Goal: Task Accomplishment & Management: Manage account settings

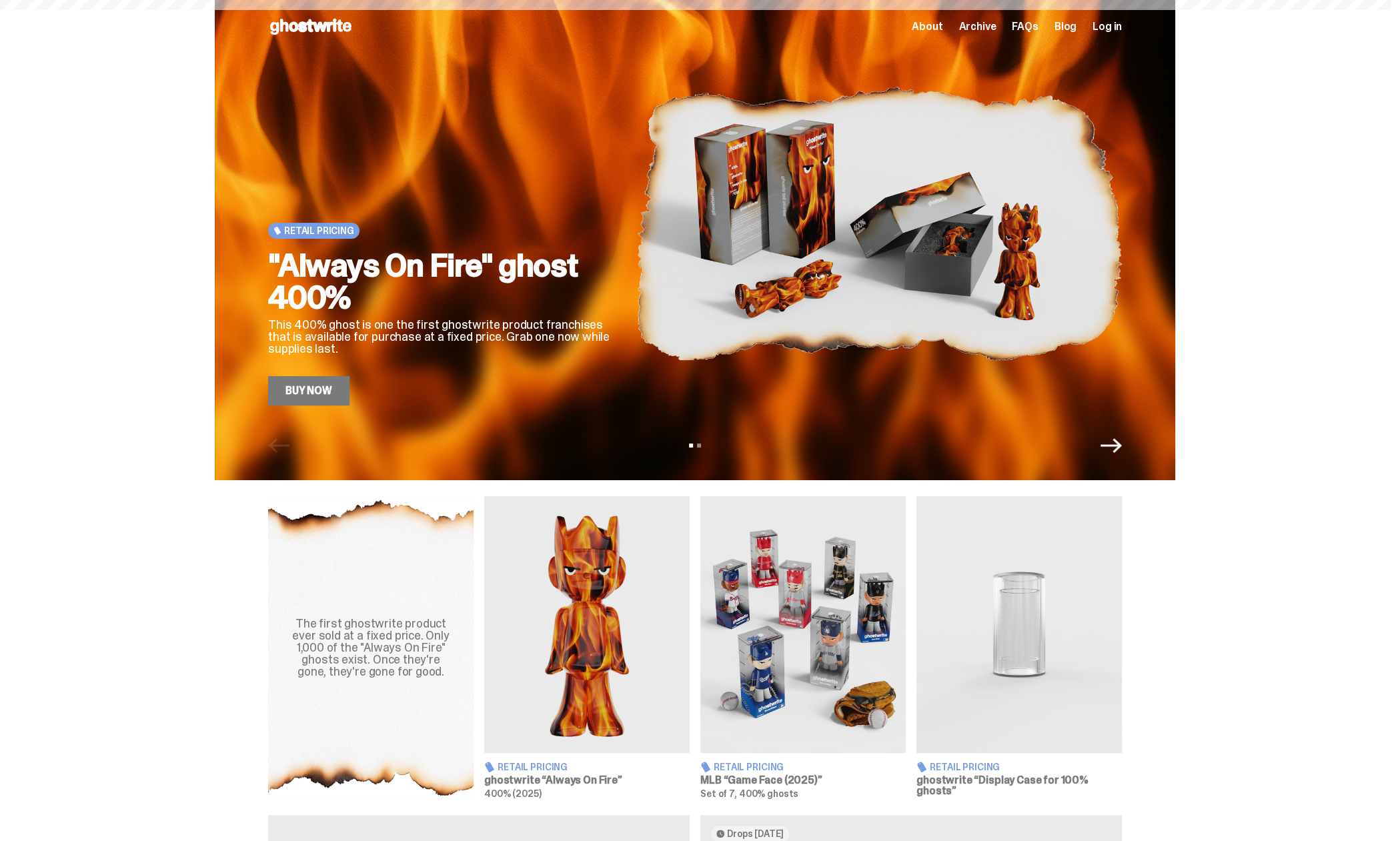
click at [978, 26] on span "Archive" at bounding box center [977, 27] width 37 height 10
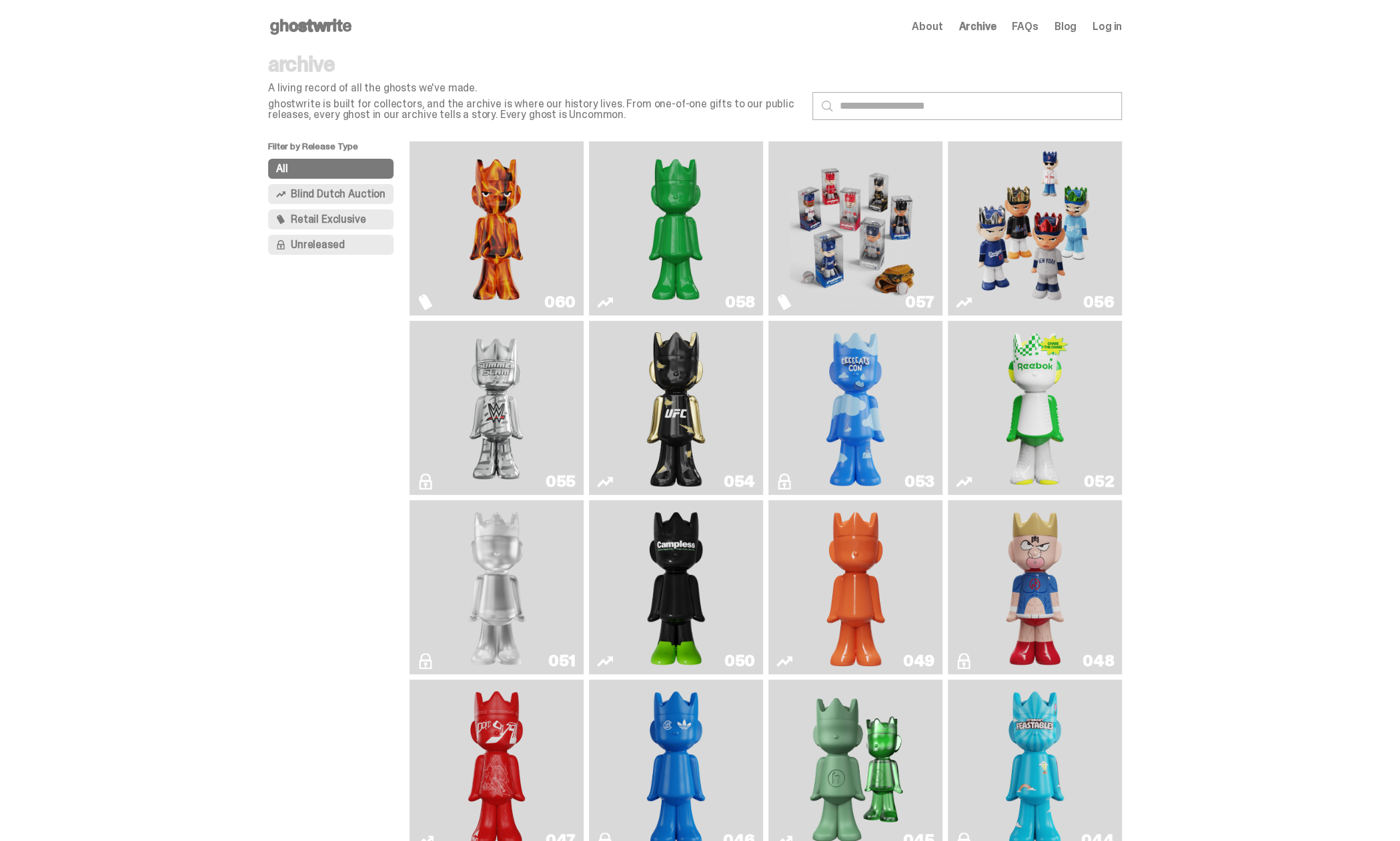
click at [865, 230] on img "Game Face (2025)" at bounding box center [855, 229] width 130 height 164
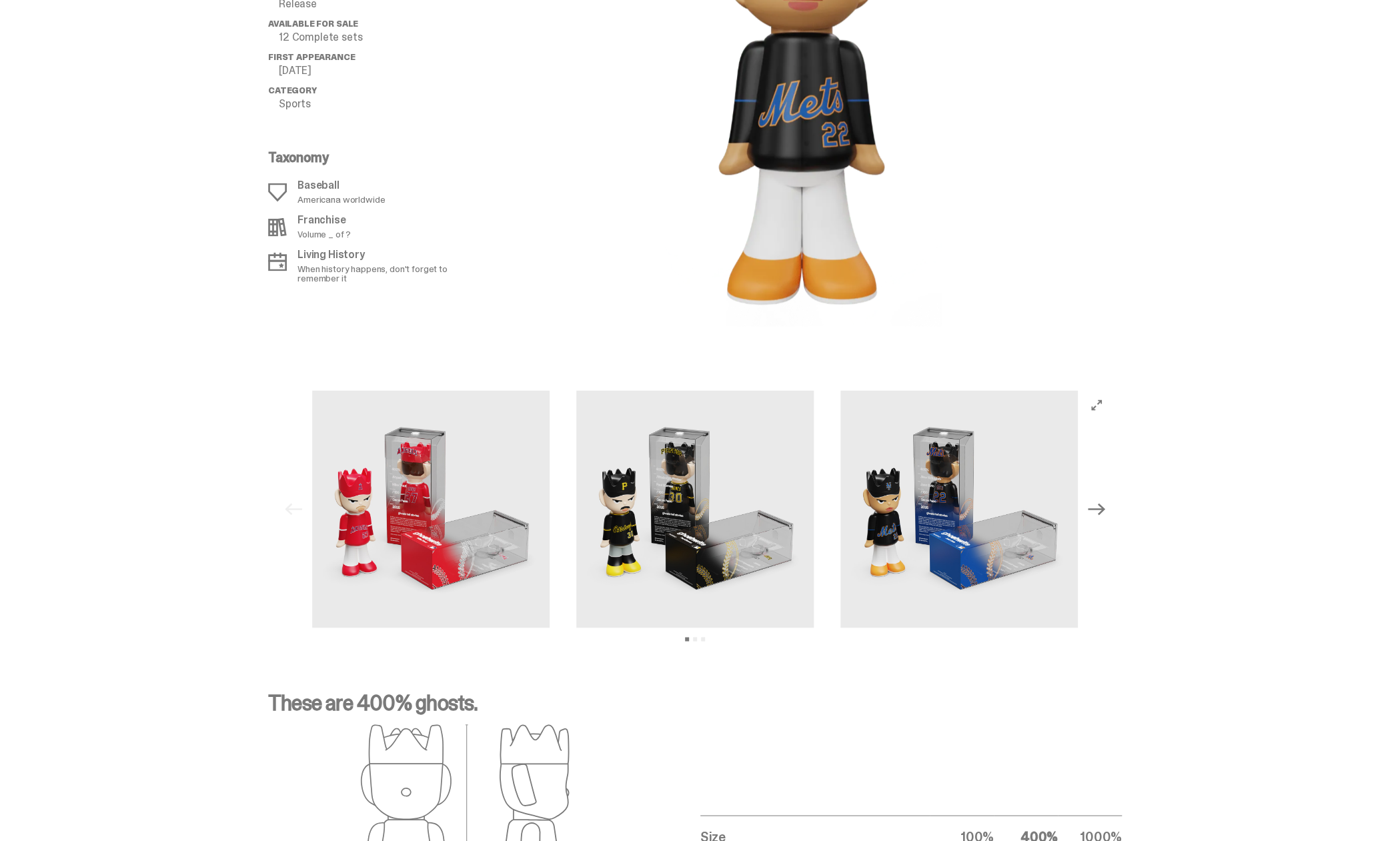
scroll to position [1534, 0]
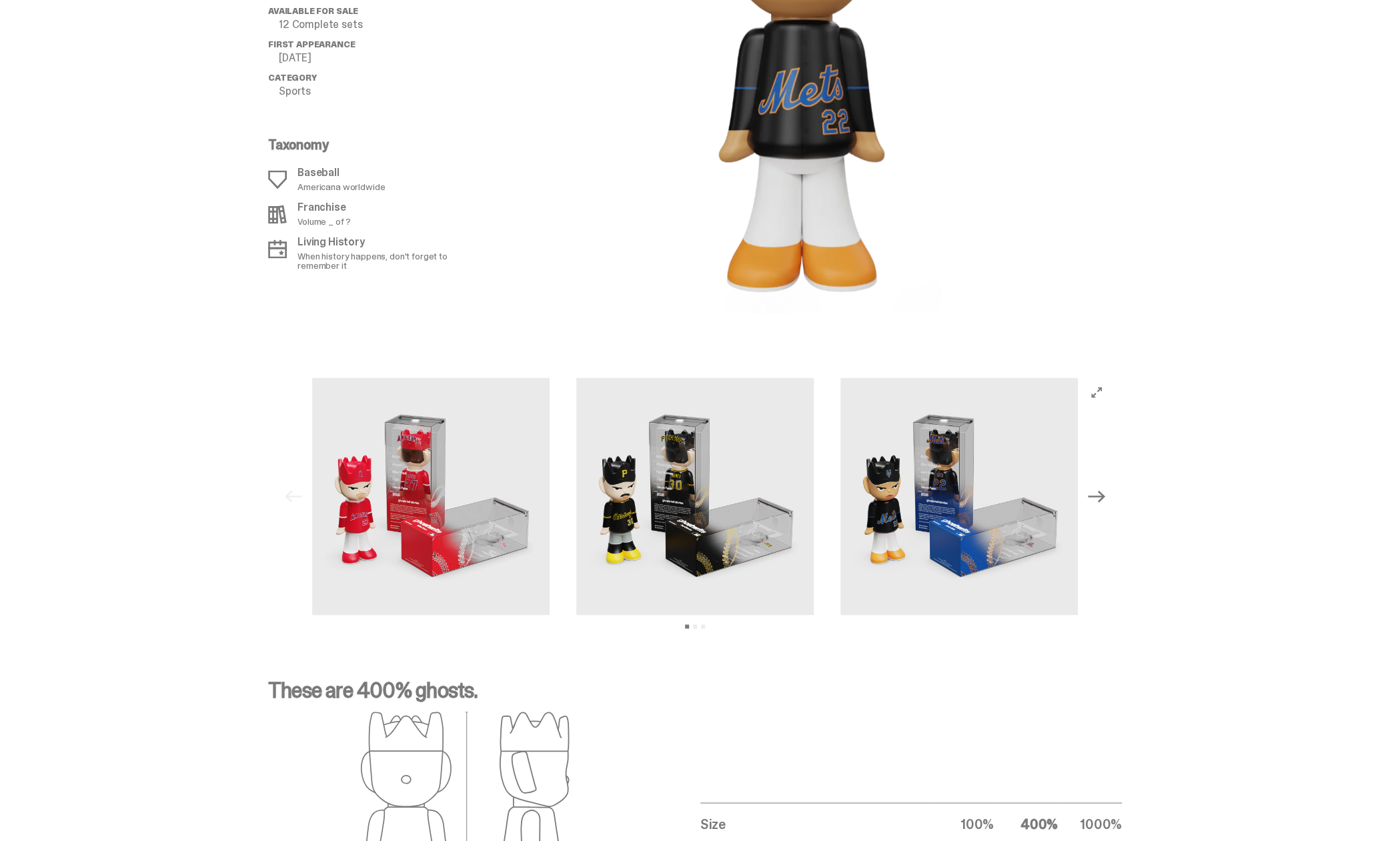
click at [1105, 490] on icon "Next" at bounding box center [1097, 497] width 17 height 17
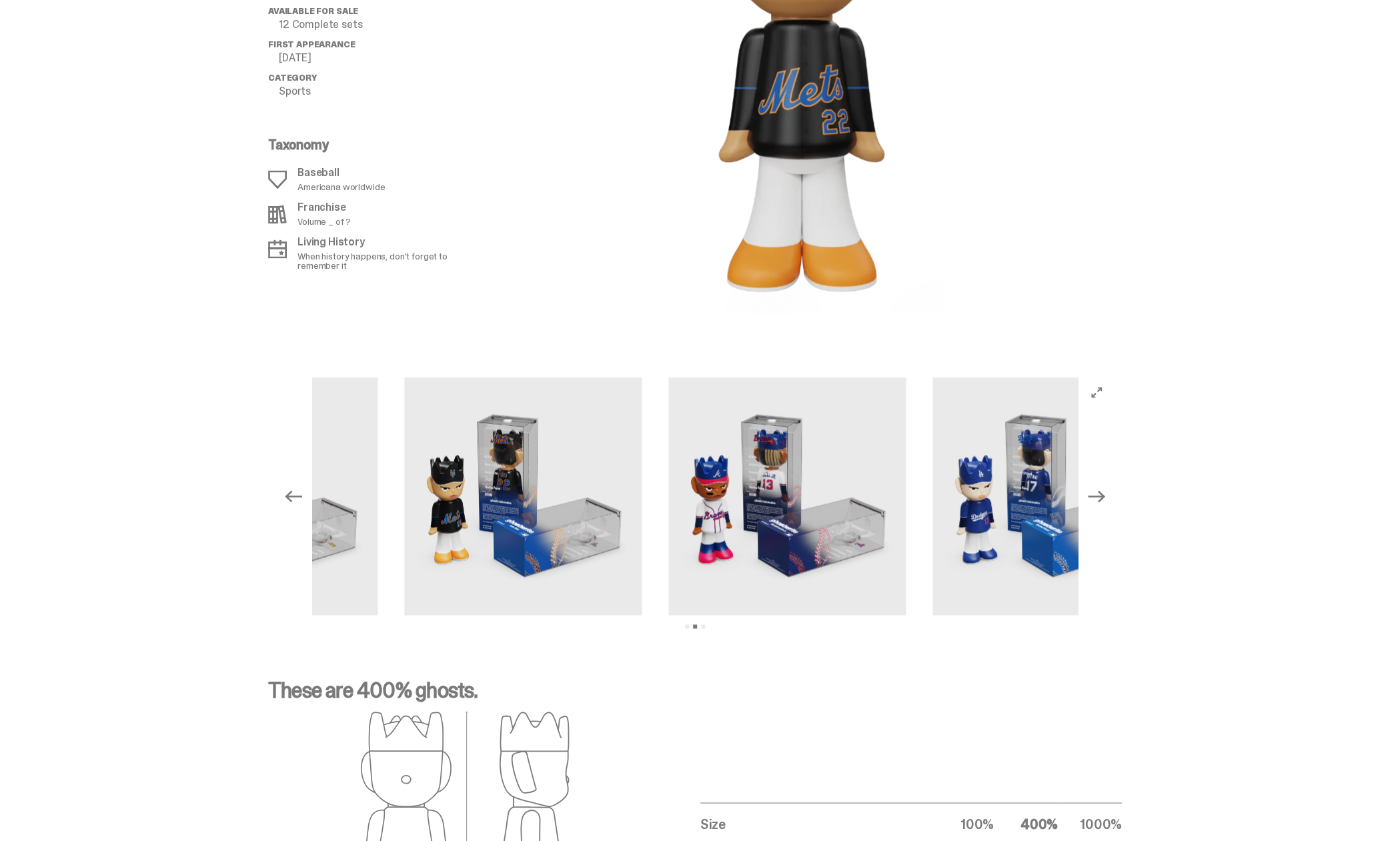
click at [1105, 492] on icon "Next" at bounding box center [1097, 497] width 17 height 17
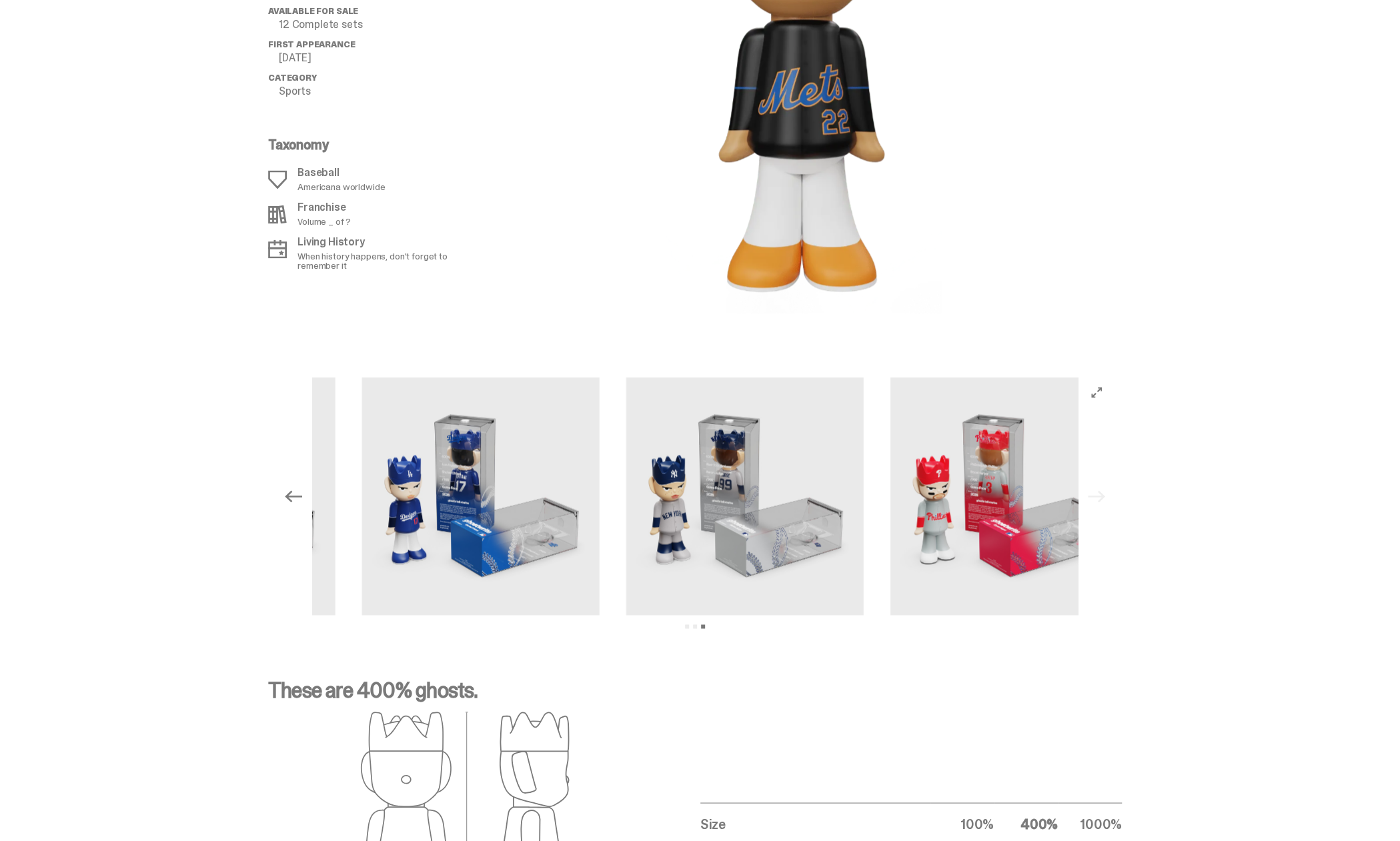
click at [1106, 492] on div "Previous Next View slide 1 View slide 2 View slide 3" at bounding box center [695, 496] width 832 height 237
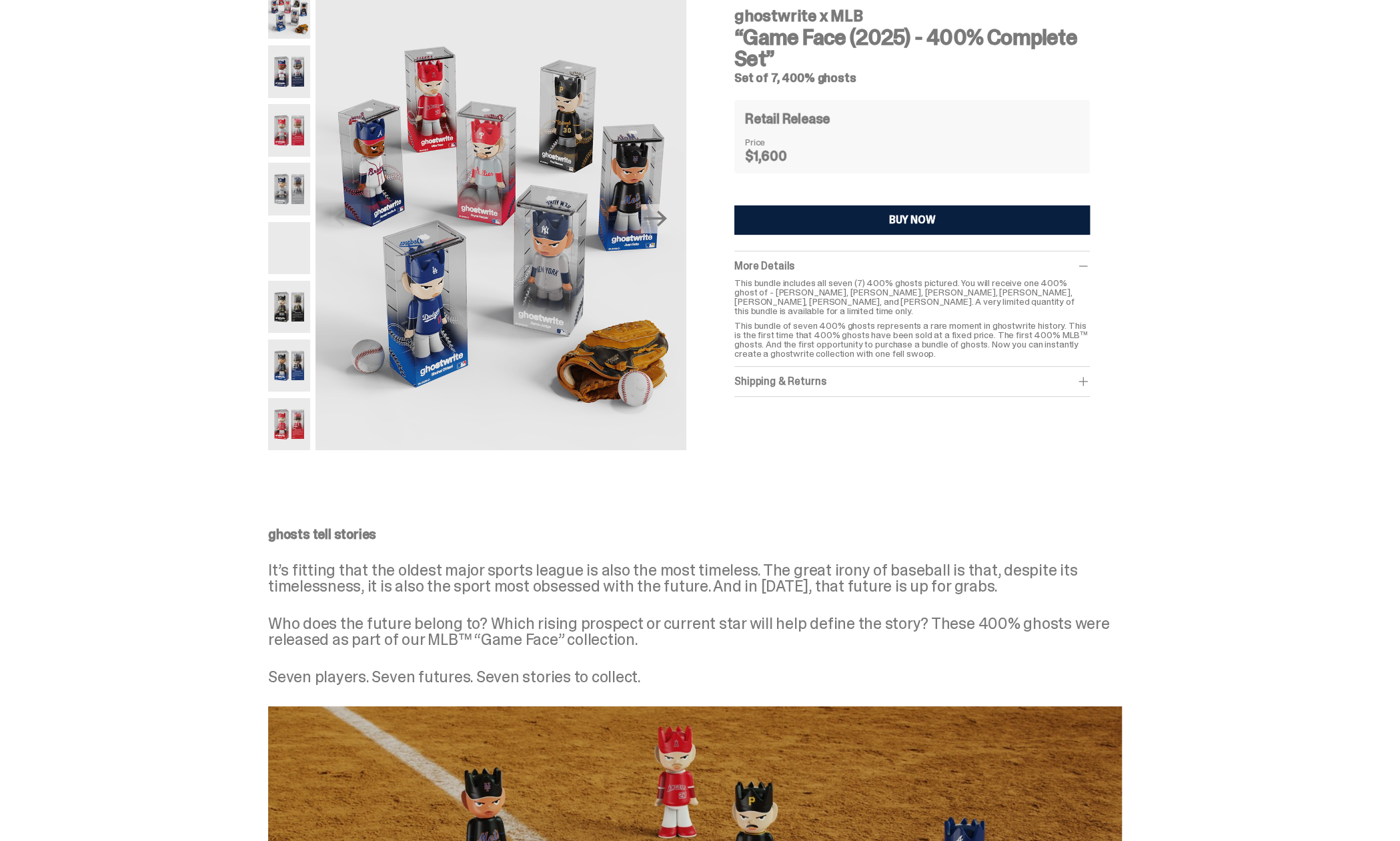
scroll to position [0, 0]
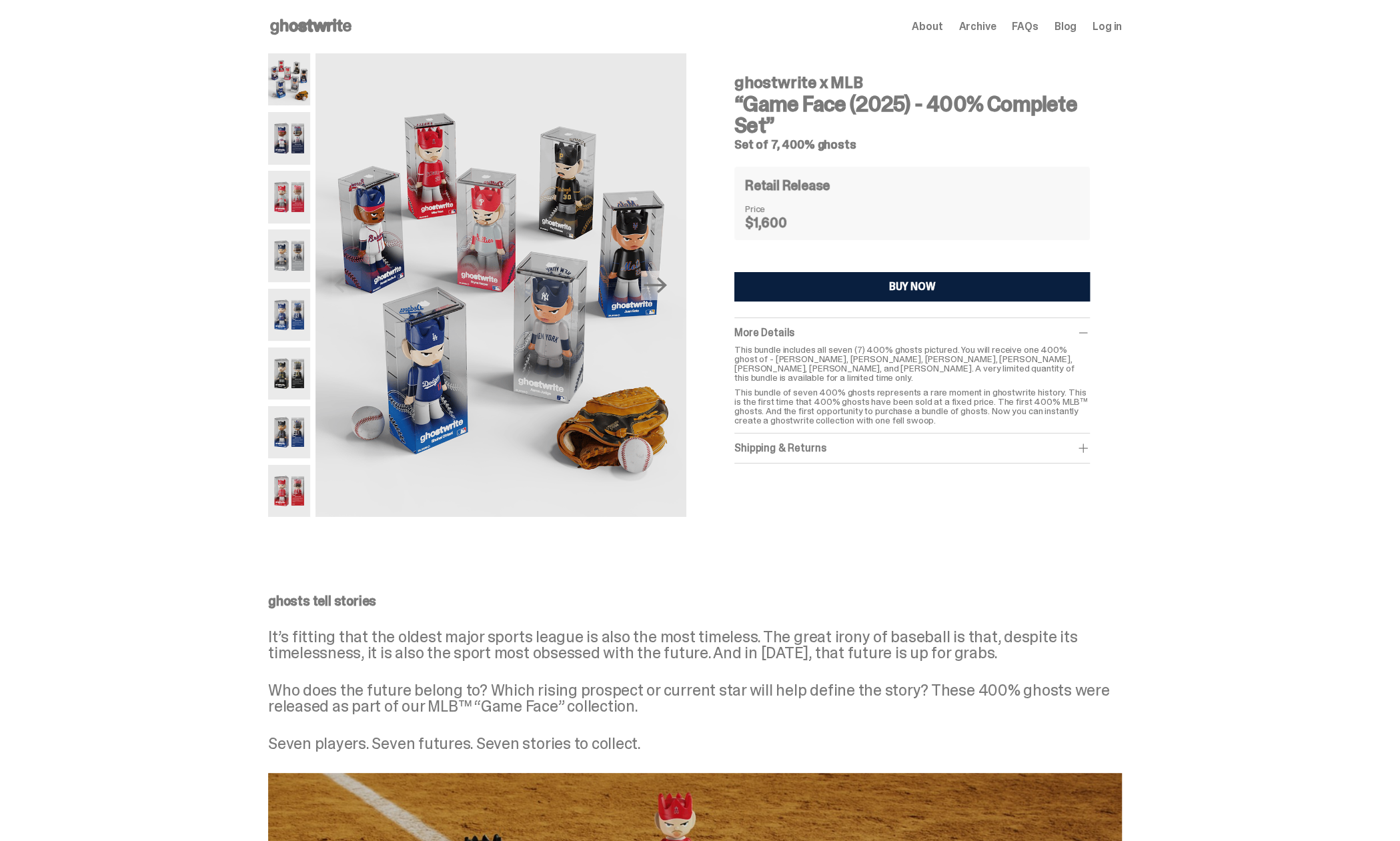
click at [282, 143] on img at bounding box center [289, 138] width 42 height 52
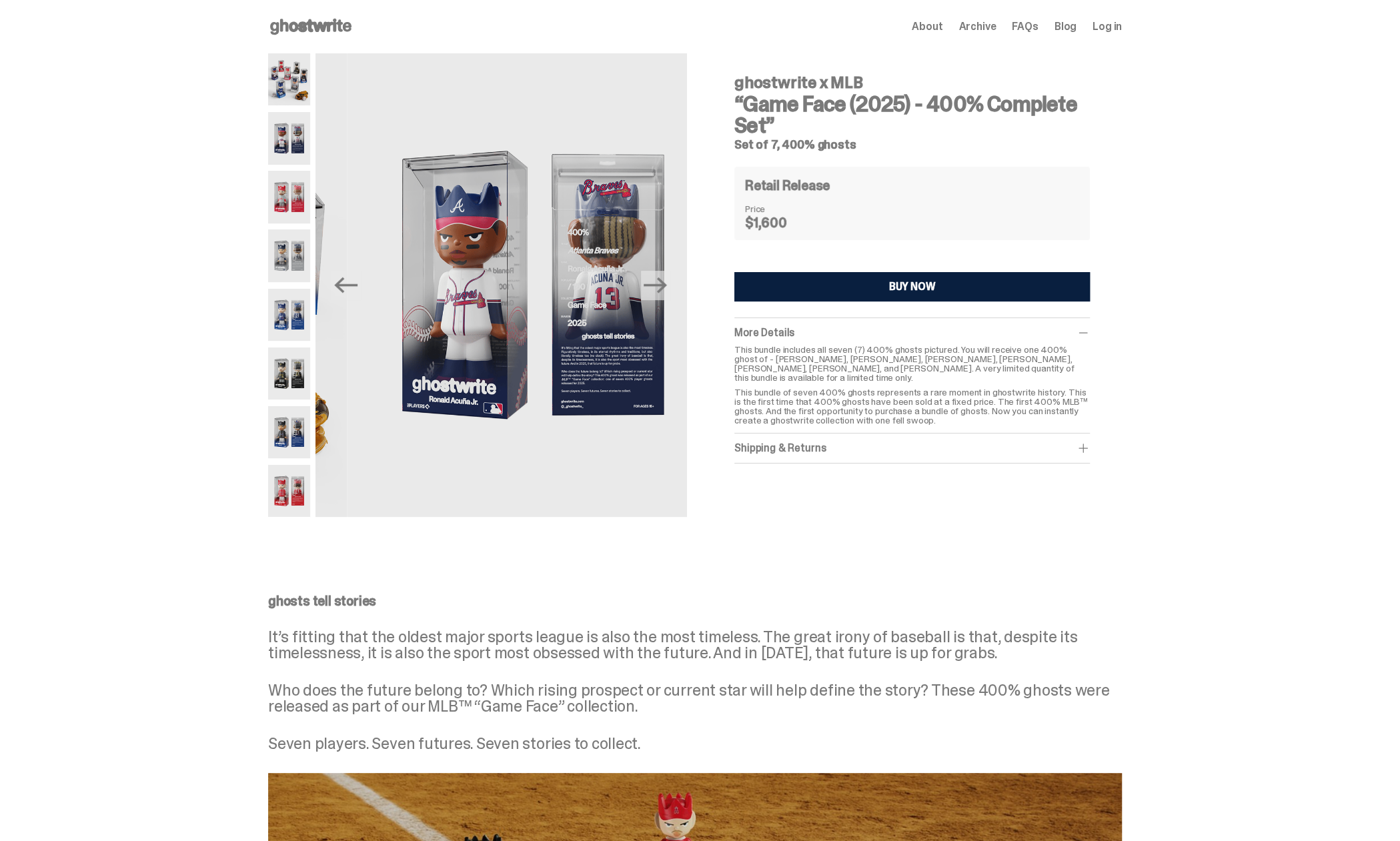
click at [282, 192] on img at bounding box center [289, 197] width 42 height 52
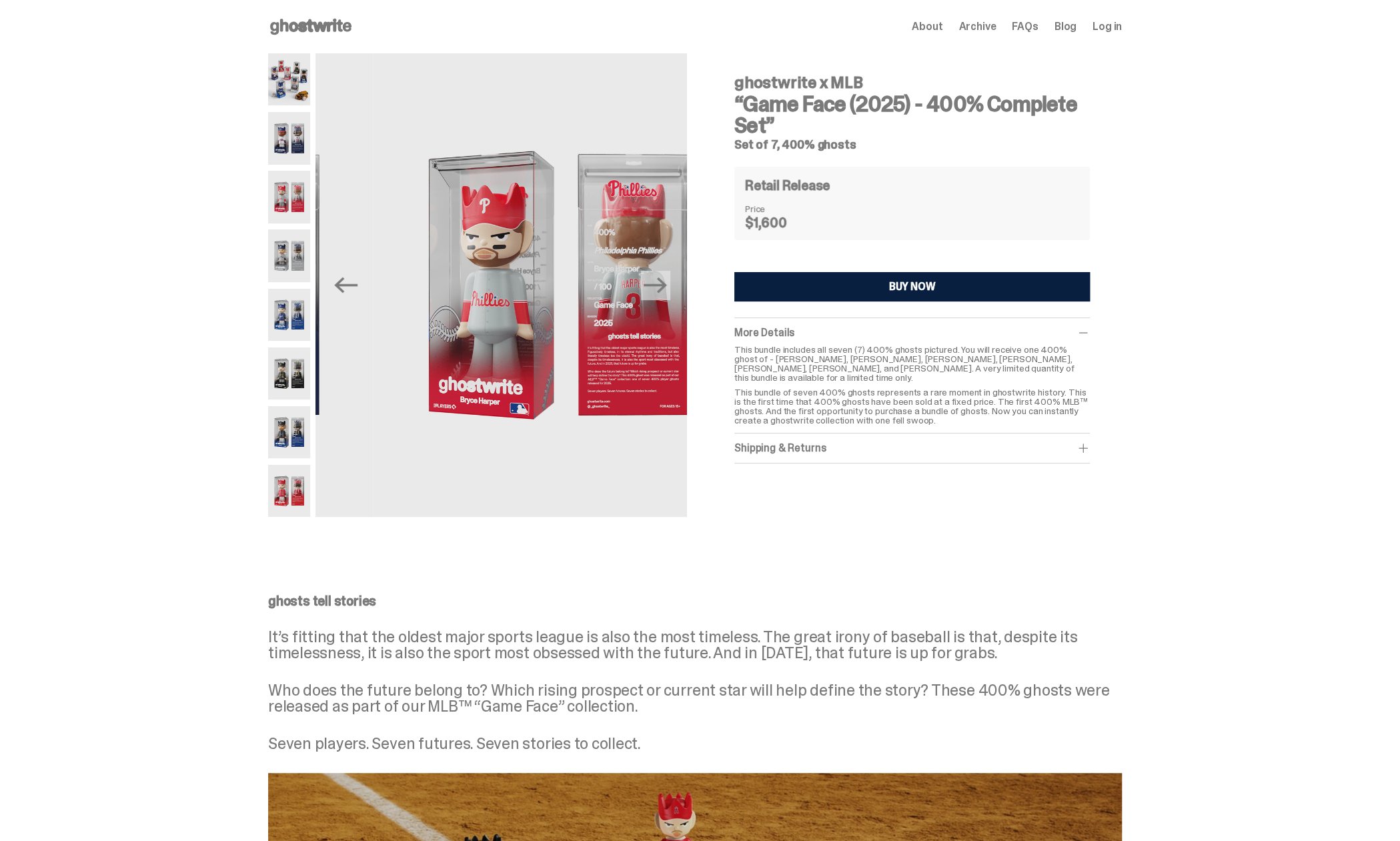
click at [297, 293] on img at bounding box center [289, 315] width 42 height 52
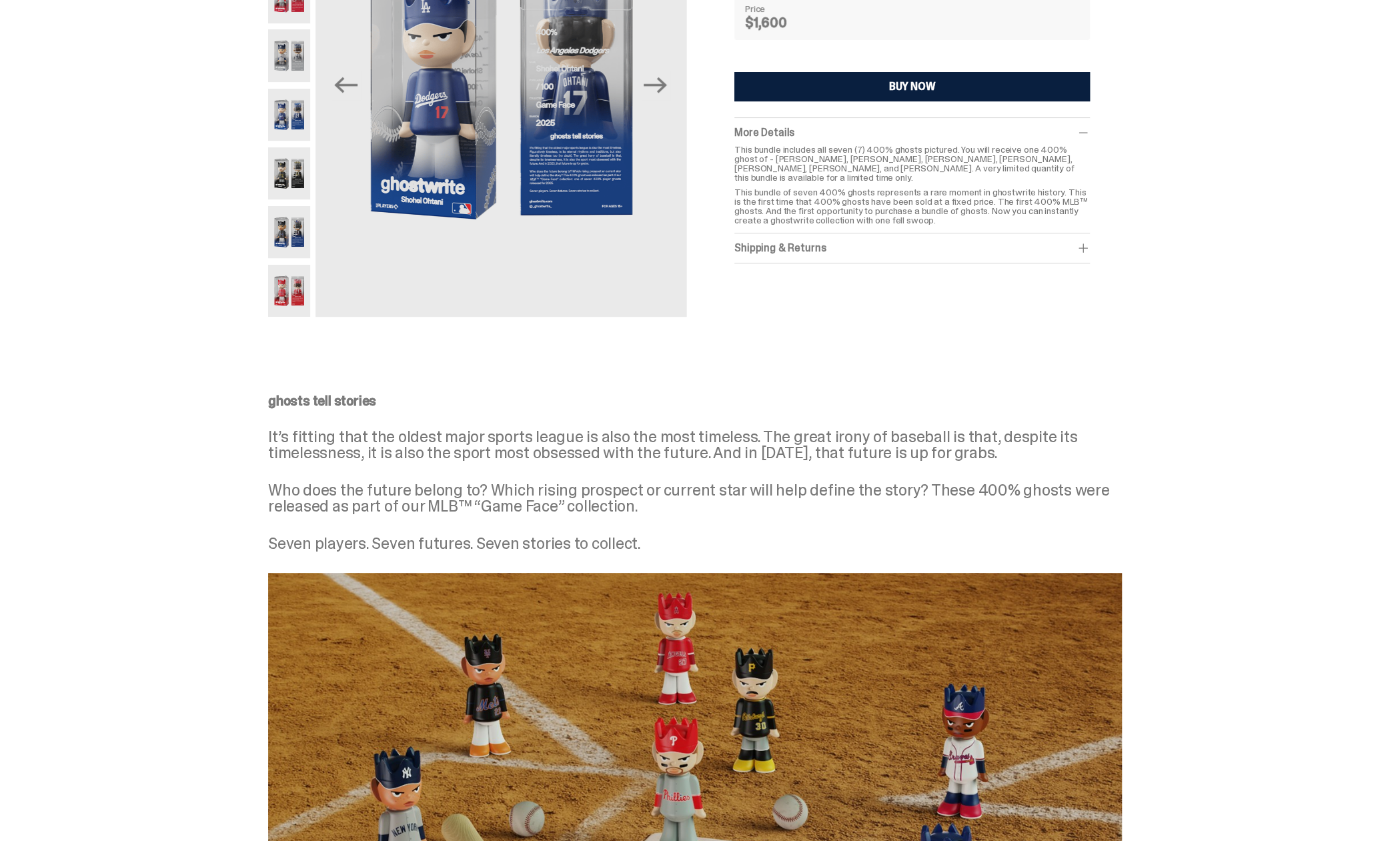
click at [293, 297] on img at bounding box center [289, 290] width 42 height 52
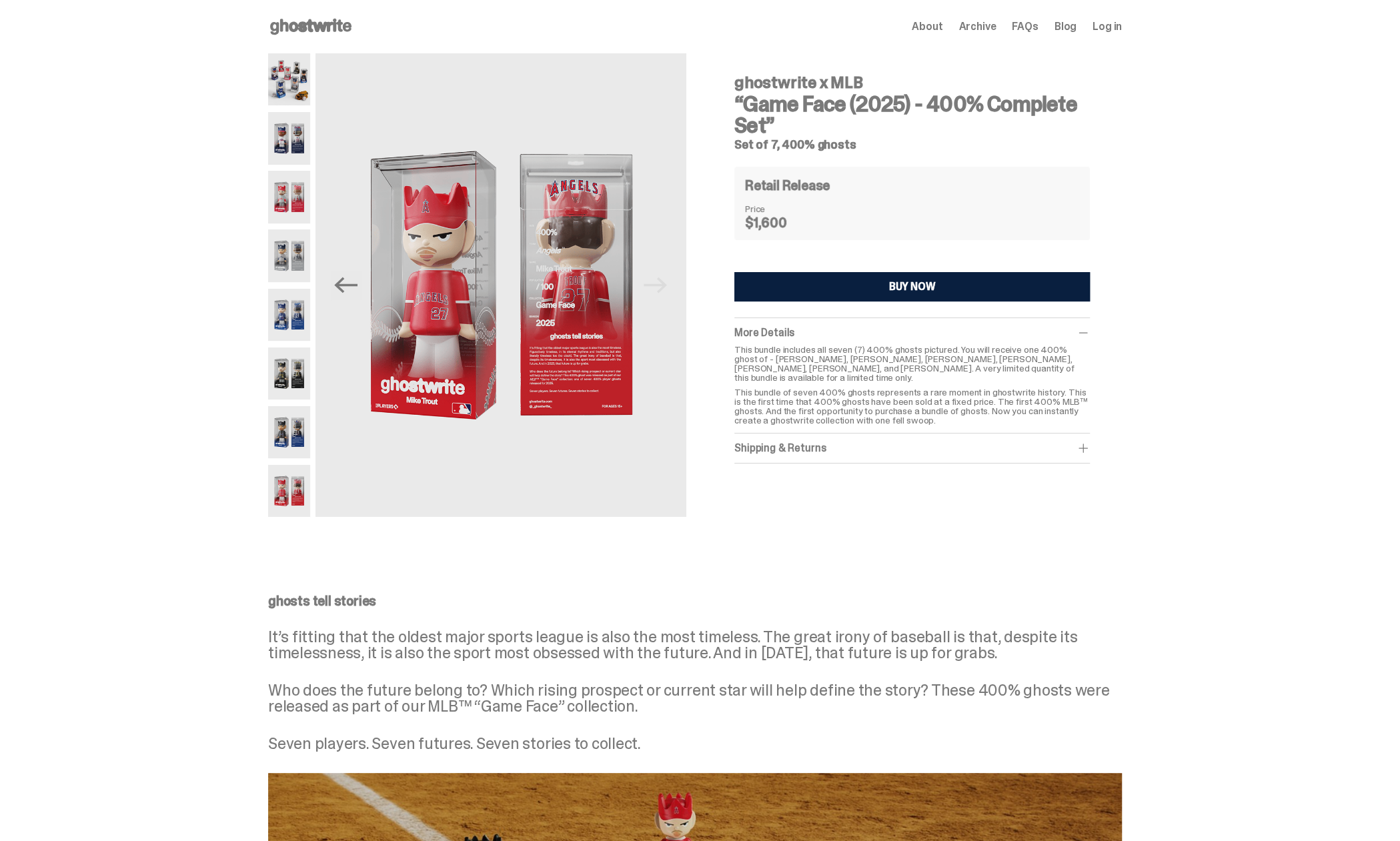
click at [985, 32] on span "Archive" at bounding box center [977, 27] width 37 height 10
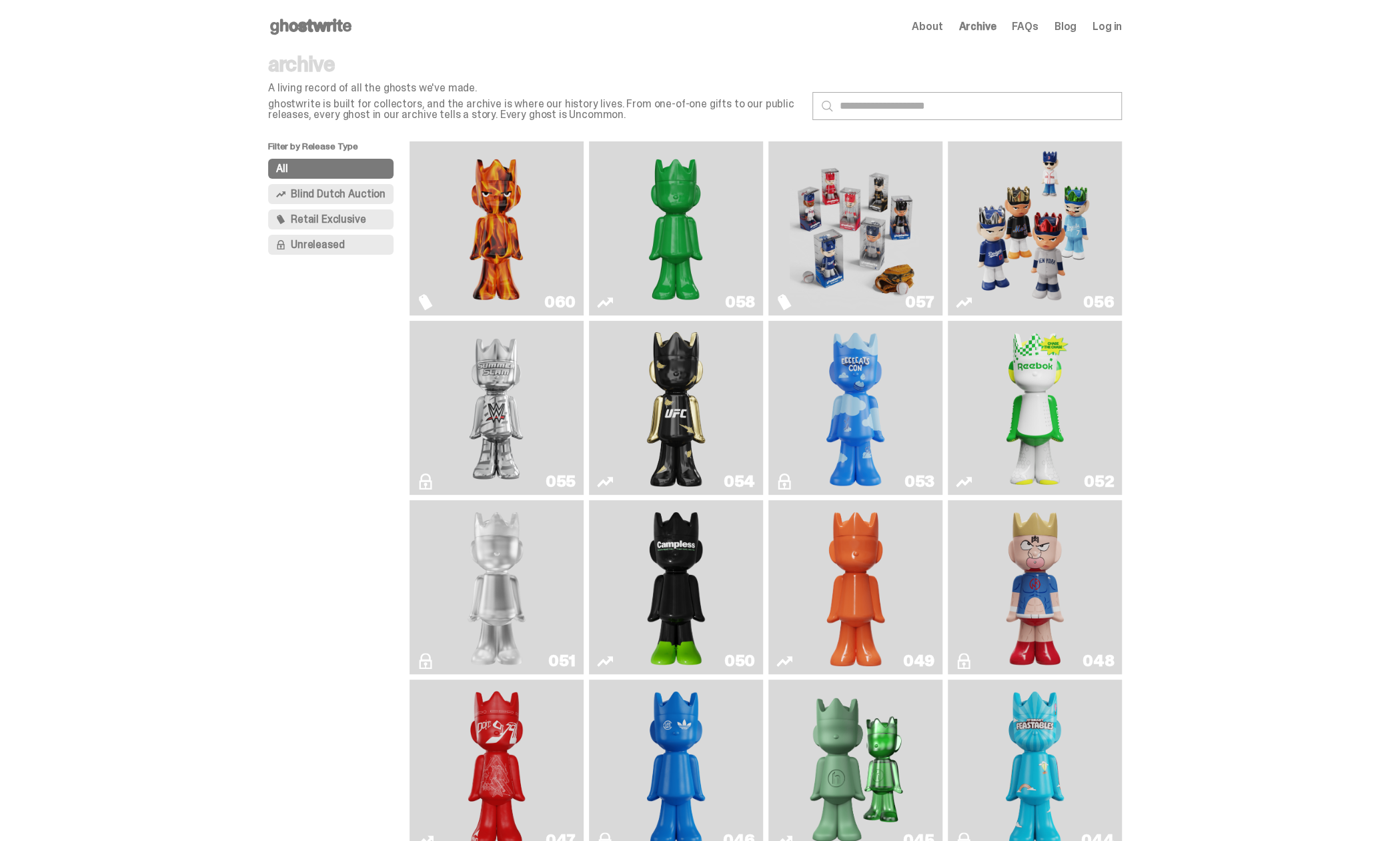
click at [656, 370] on img "Ruby" at bounding box center [676, 408] width 70 height 164
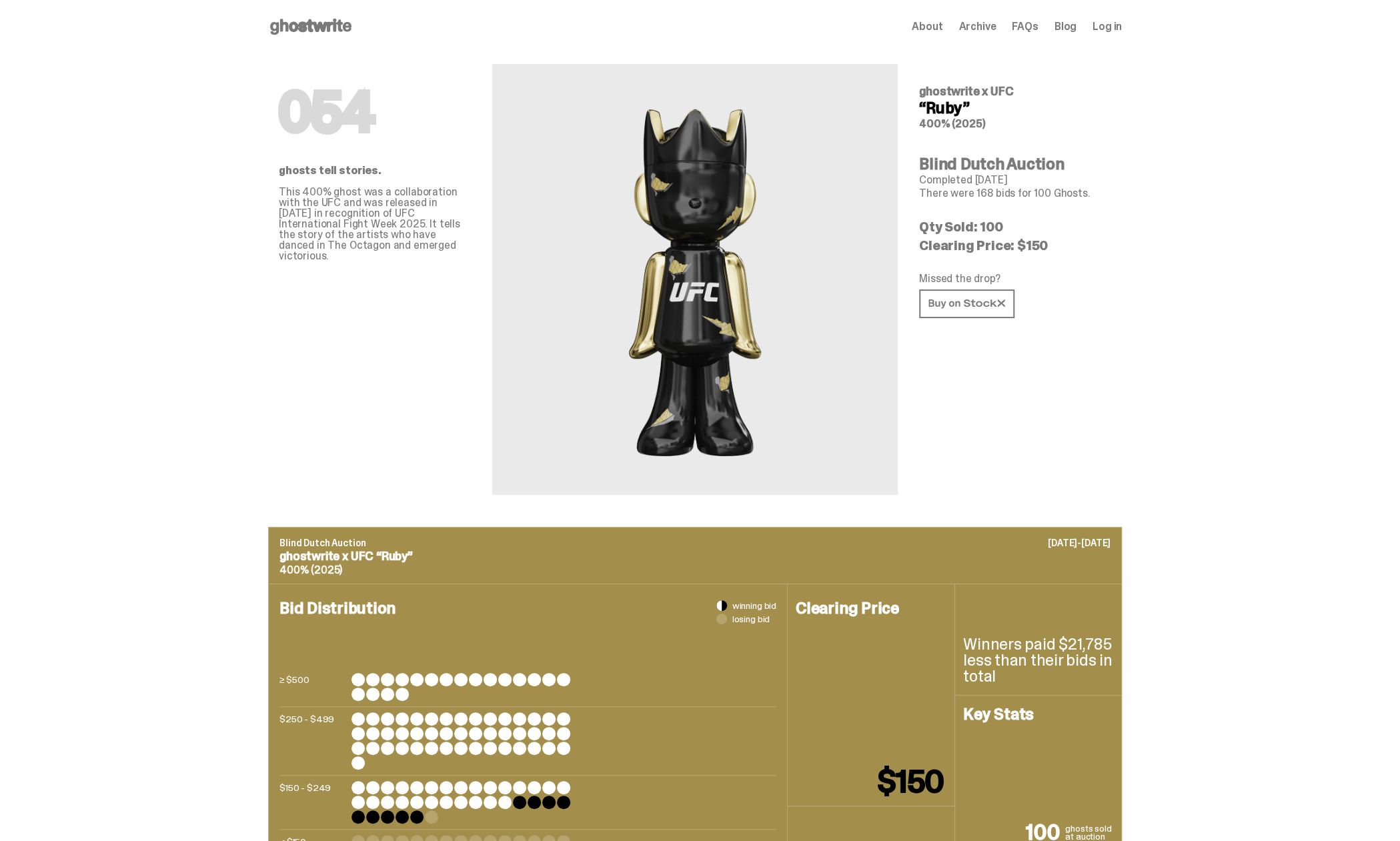
click at [1117, 24] on span "Log in" at bounding box center [1107, 27] width 30 height 10
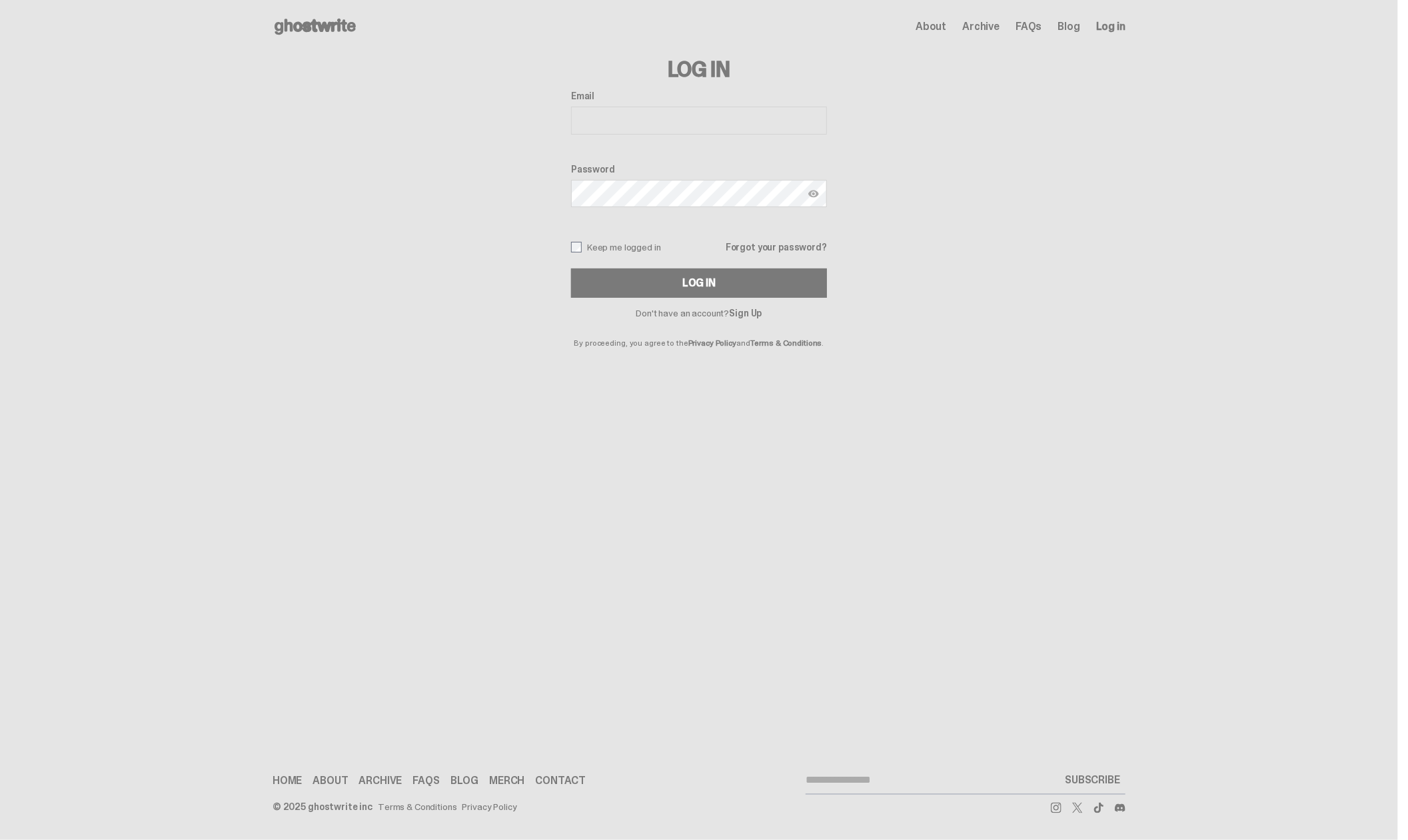
click at [630, 115] on input "Email" at bounding box center [699, 121] width 256 height 28
type input "**********"
click at [594, 245] on label "Keep me logged in" at bounding box center [616, 247] width 90 height 10
click at [666, 283] on button "Log In" at bounding box center [699, 283] width 256 height 30
click at [498, 189] on div "**********" at bounding box center [700, 200] width 853 height 294
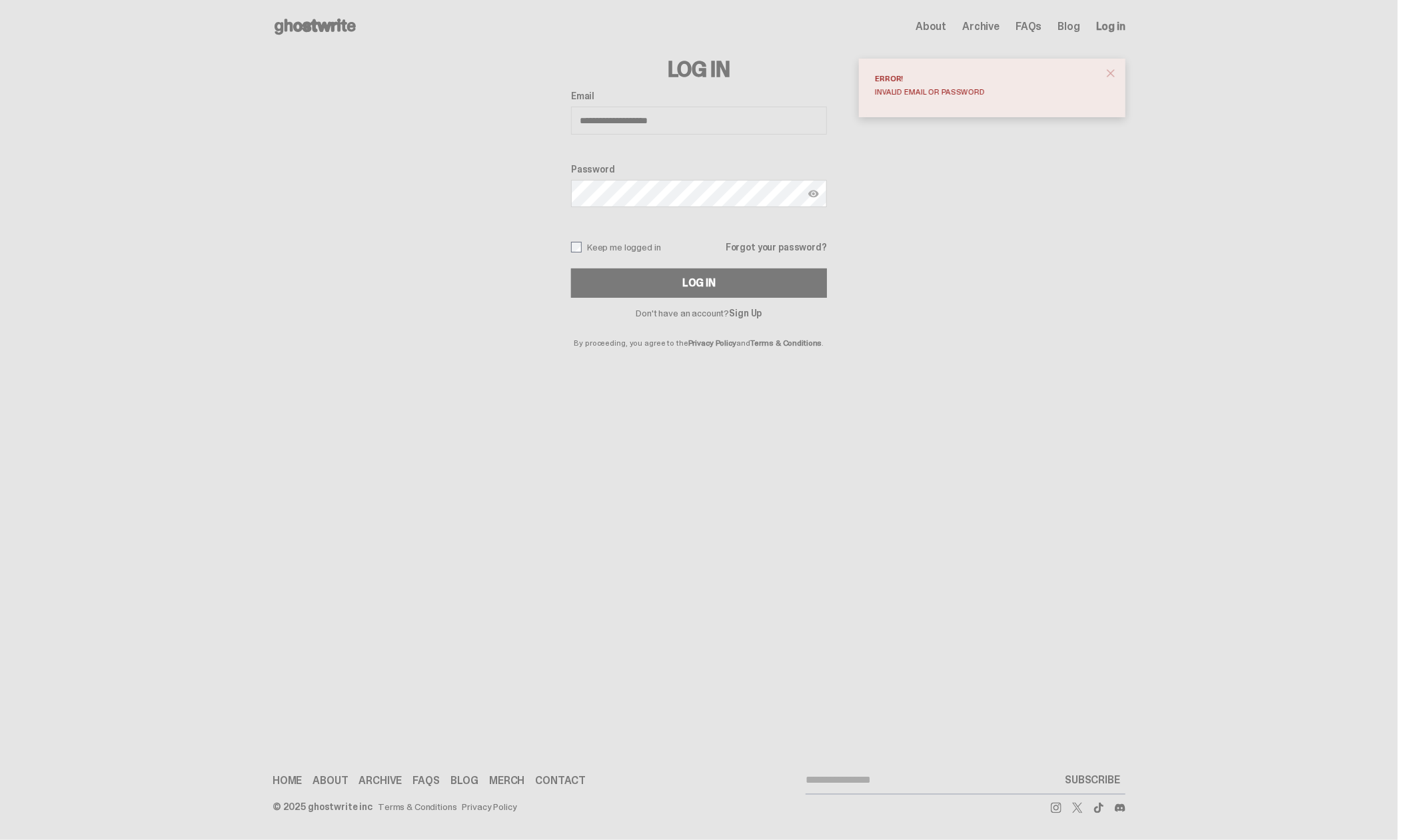
click at [900, 171] on div "**********" at bounding box center [700, 200] width 853 height 294
click at [688, 120] on input "**********" at bounding box center [699, 121] width 256 height 28
click at [913, 224] on div "**********" at bounding box center [700, 200] width 853 height 294
click at [785, 249] on link "Forgot your password?" at bounding box center [776, 247] width 102 height 10
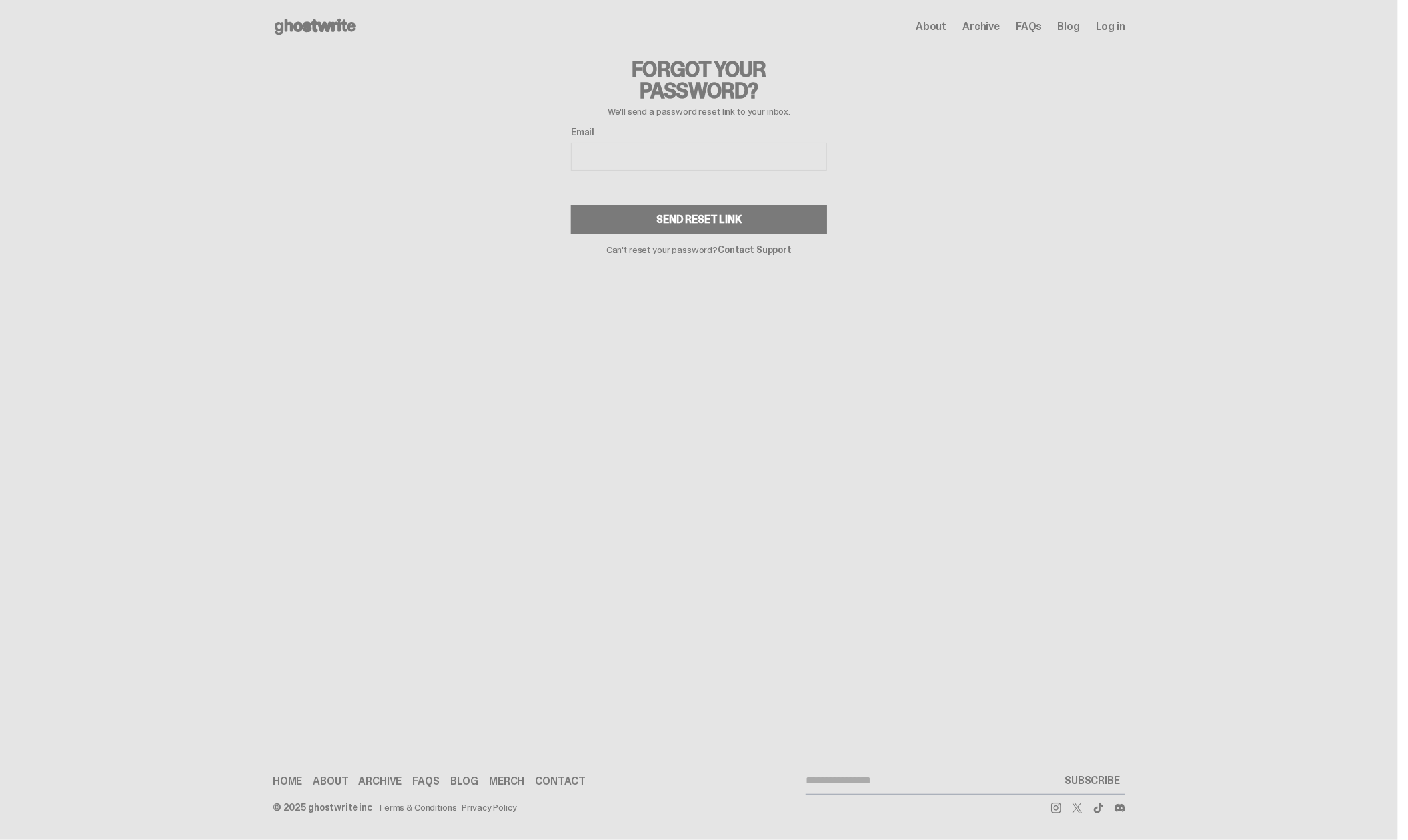
click at [627, 154] on input "Email" at bounding box center [699, 156] width 256 height 28
type input "**********"
click at [571, 205] on button "Send Reset Link" at bounding box center [699, 220] width 256 height 30
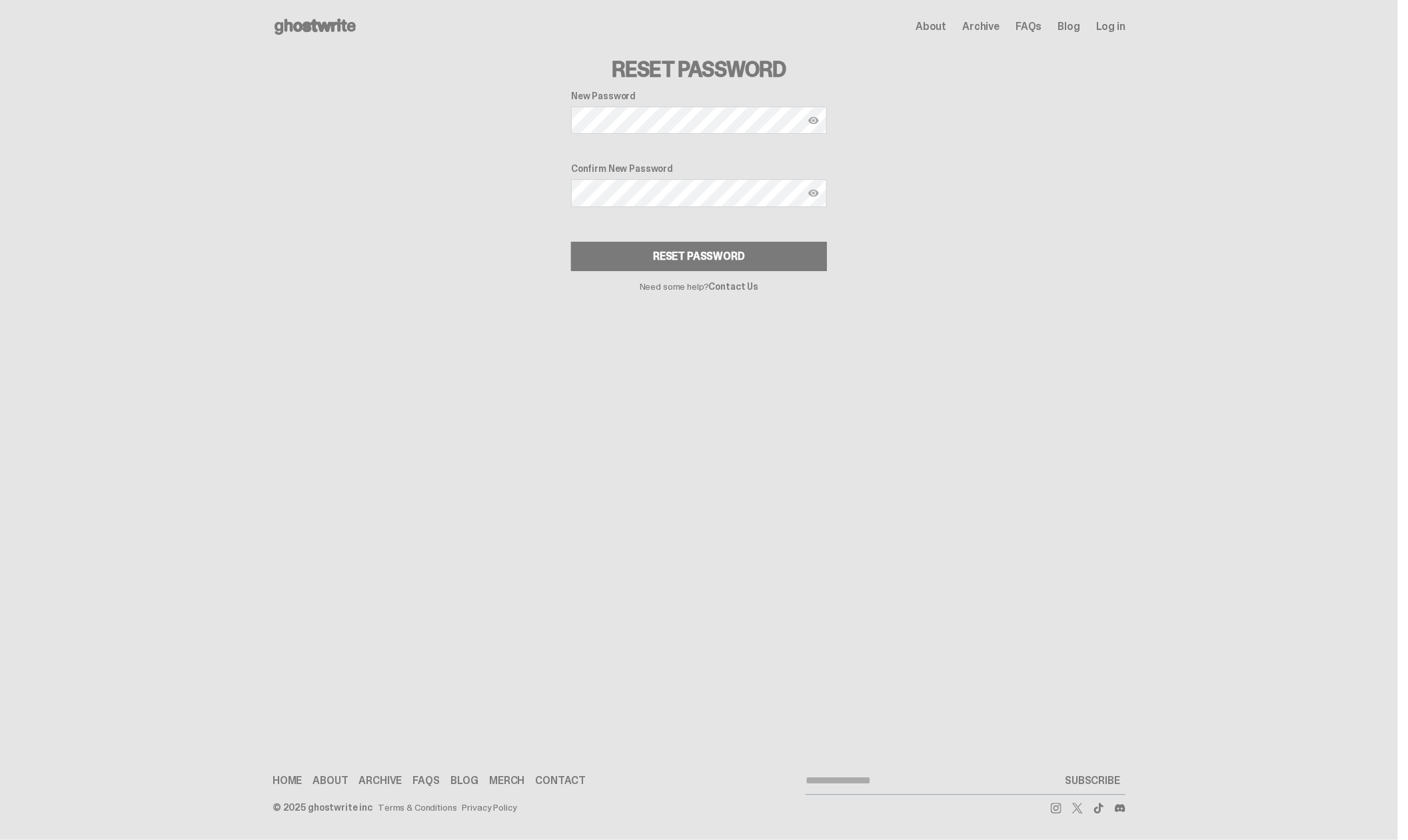
click at [810, 194] on img at bounding box center [814, 193] width 10 height 10
click at [518, 190] on div "Reset Password New Password Confirm New Password Reset Password Need some help?…" at bounding box center [700, 172] width 853 height 238
click at [496, 235] on div "Reset Password New Password Confirm New Password Reset Password Need some help?…" at bounding box center [700, 172] width 853 height 238
click at [682, 261] on div "Reset Password" at bounding box center [699, 256] width 92 height 10
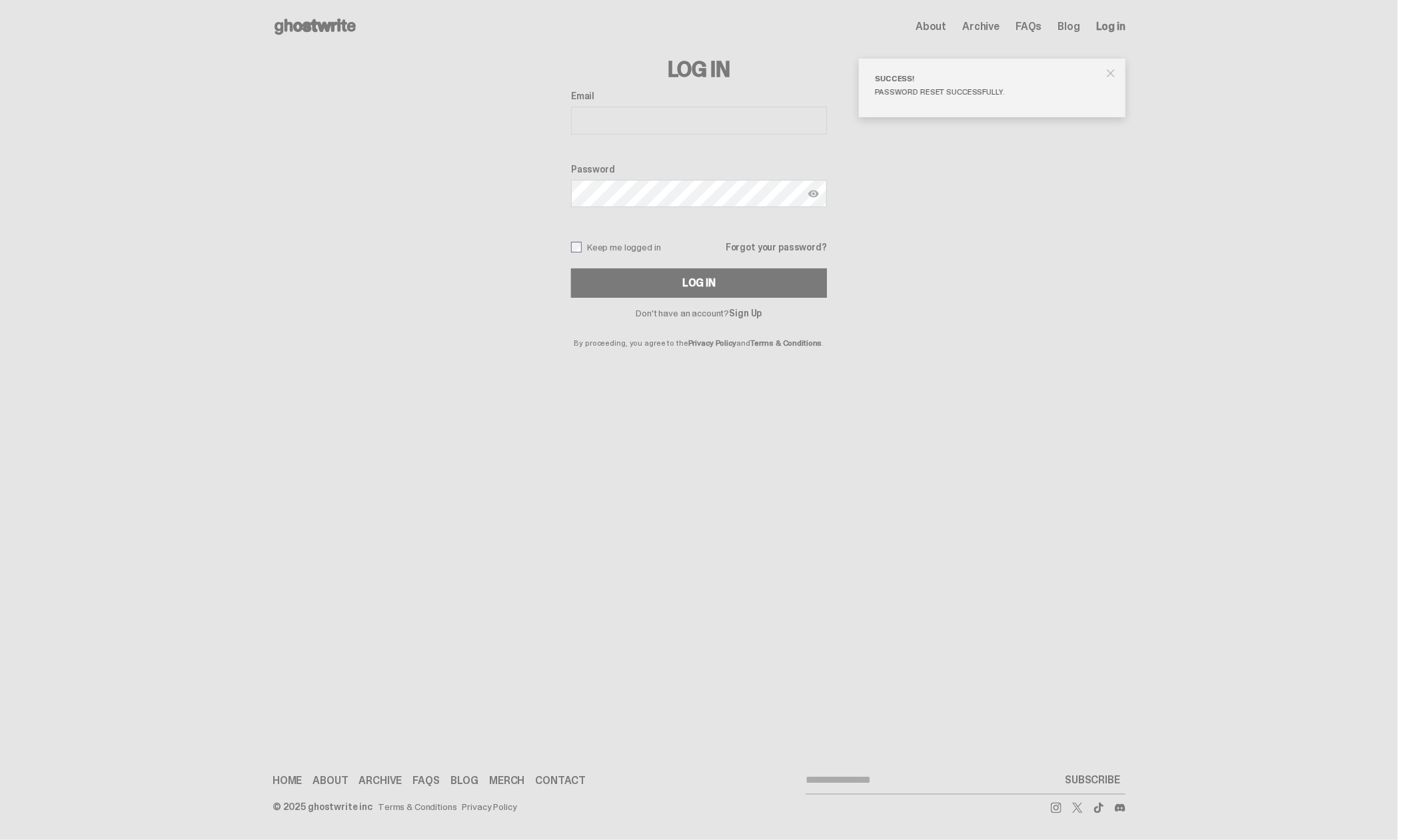
click at [607, 117] on input "Email" at bounding box center [699, 121] width 256 height 28
type input "**********"
click at [649, 280] on button "Log In" at bounding box center [699, 283] width 256 height 30
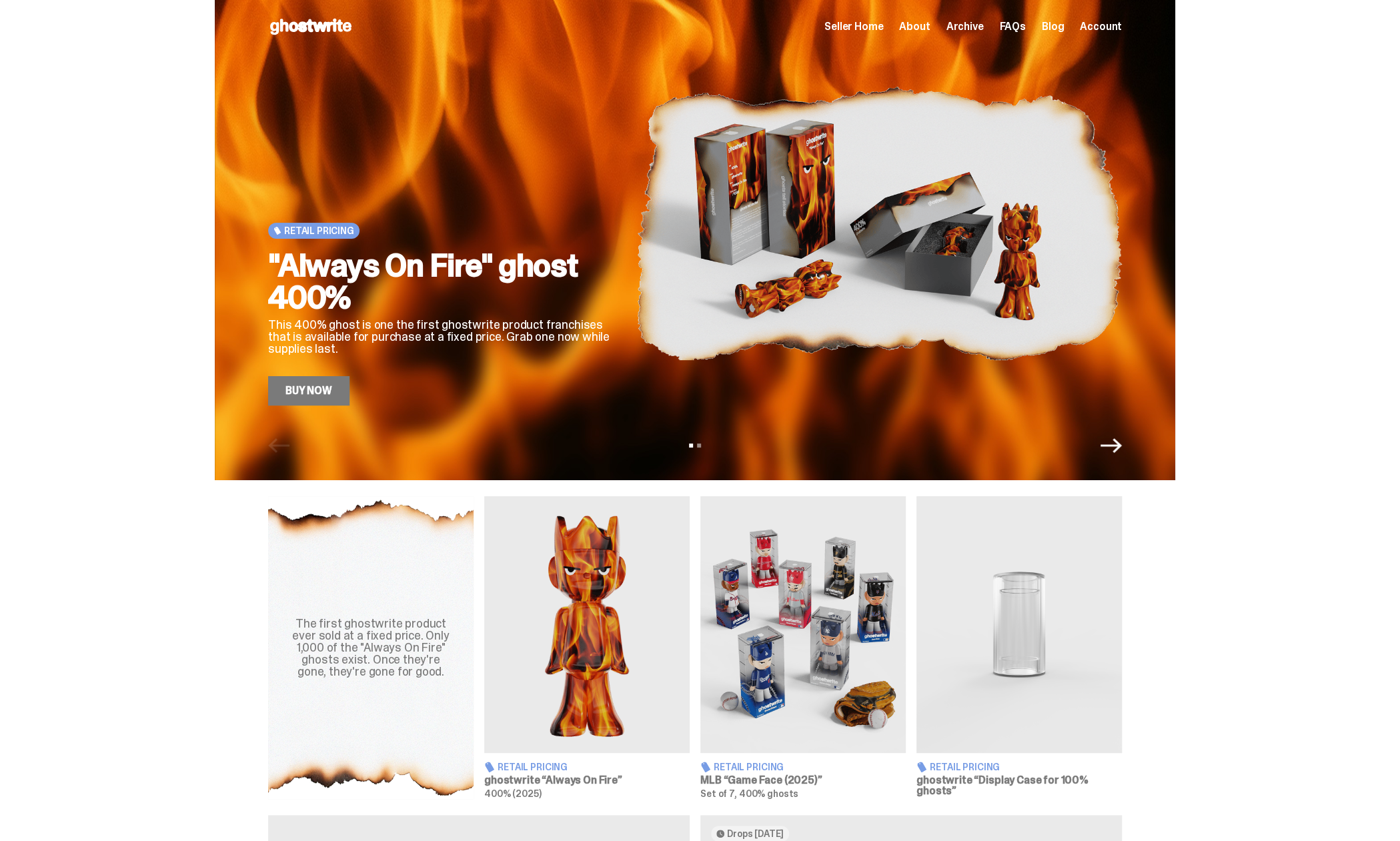
click at [874, 26] on span "Seller Home" at bounding box center [853, 27] width 58 height 10
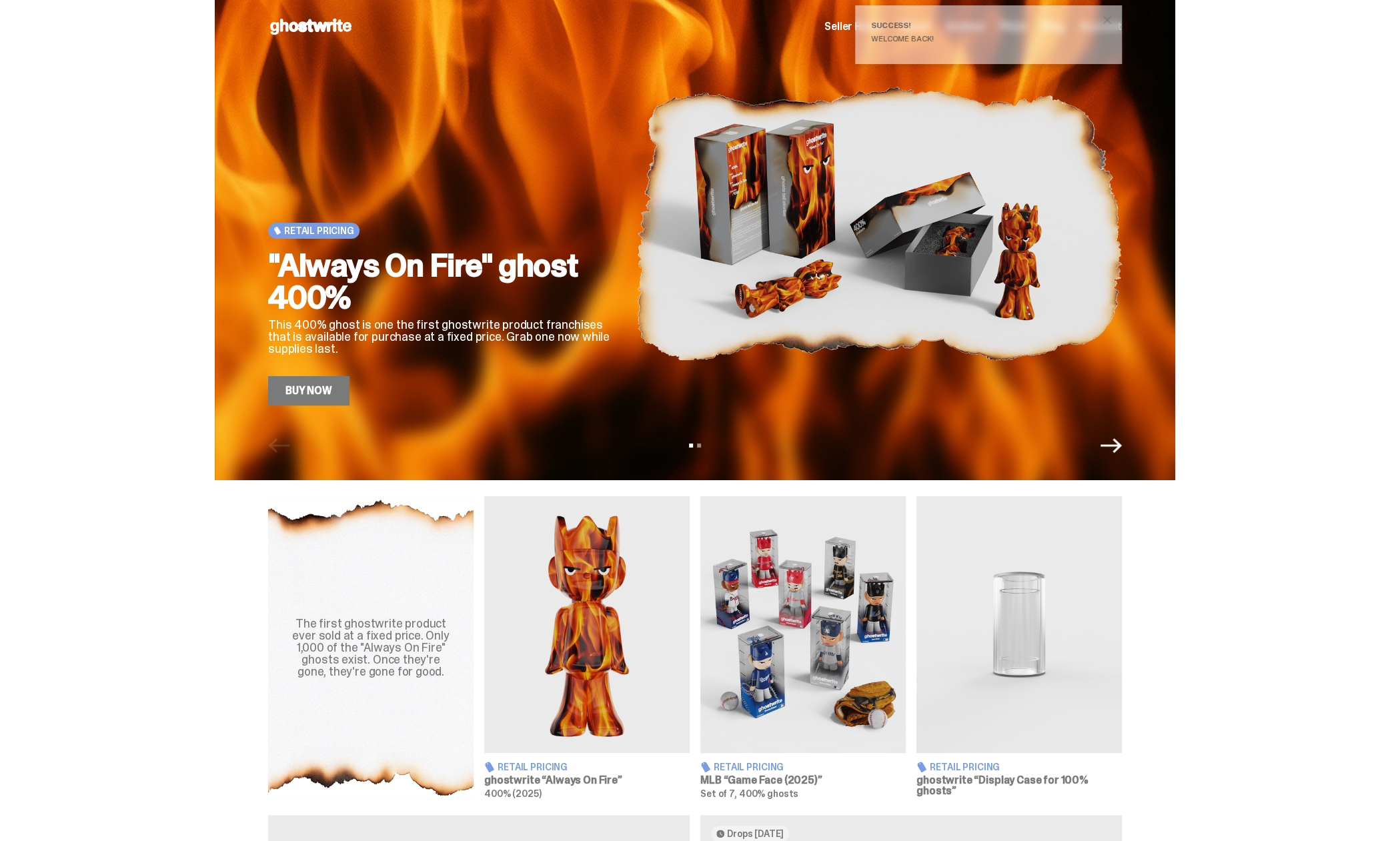
click at [552, 534] on img at bounding box center [587, 624] width 205 height 257
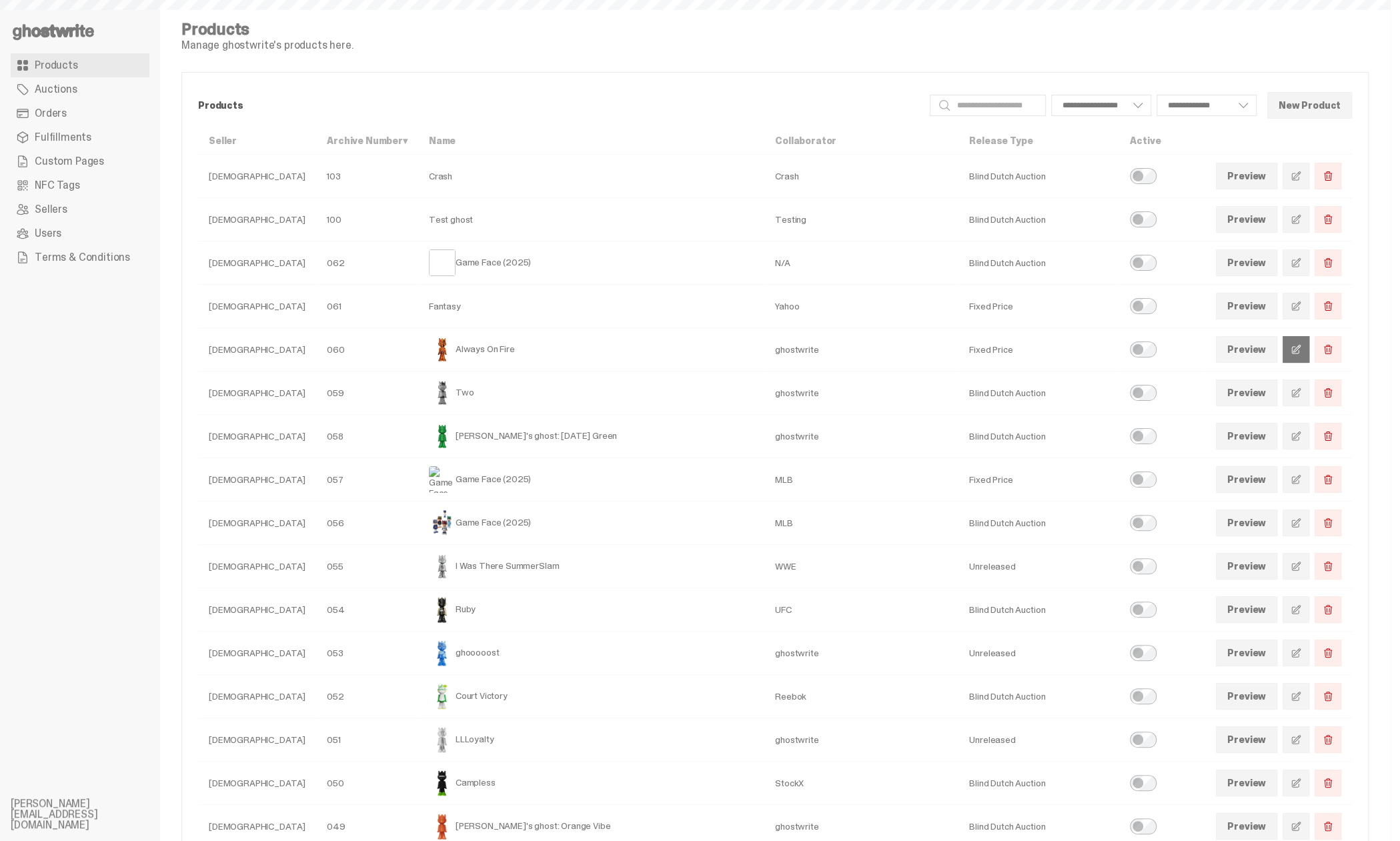
click at [1301, 350] on span at bounding box center [1296, 350] width 10 height 10
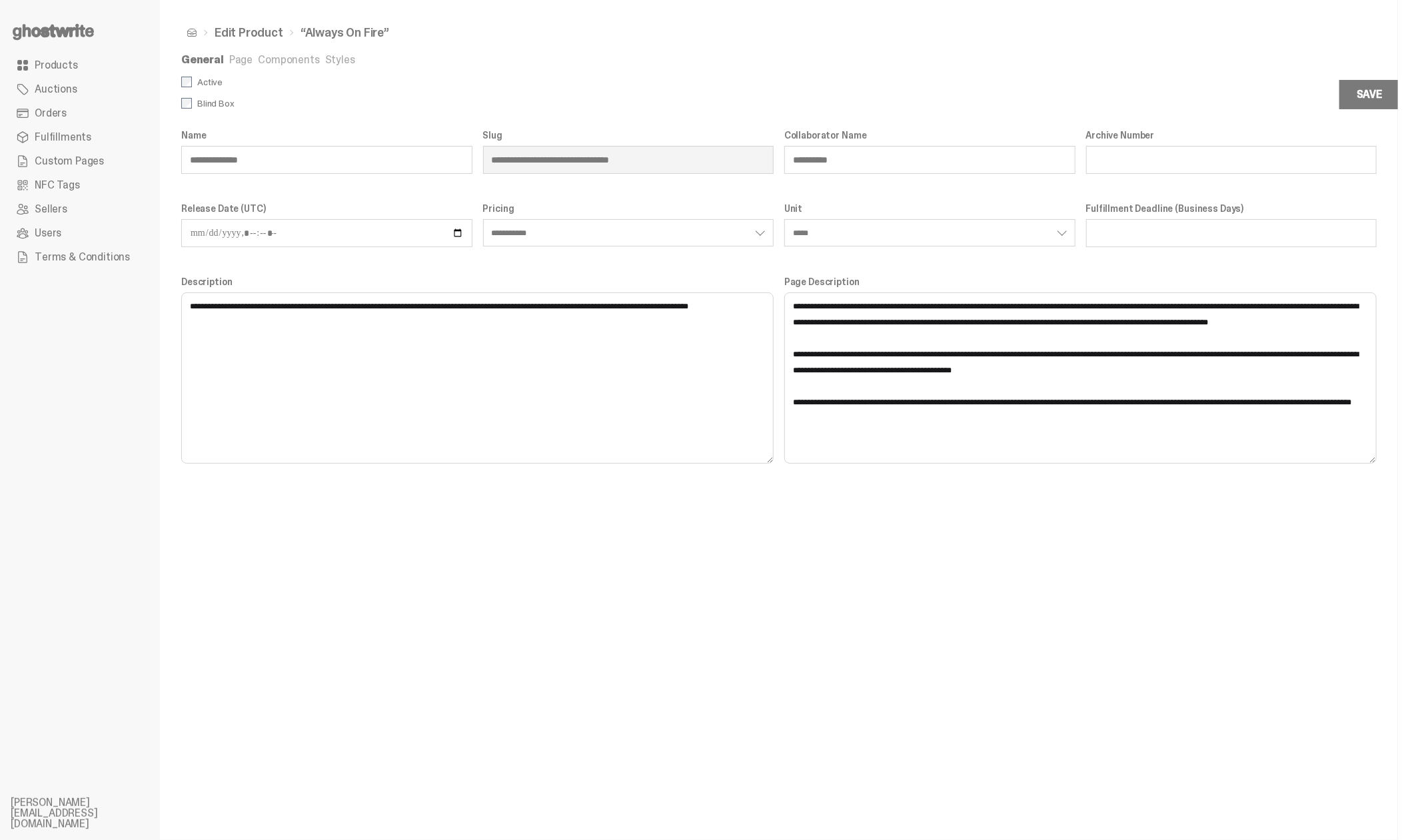
select select "**********"
select select "*****"
select select "*********"
select select "**********"
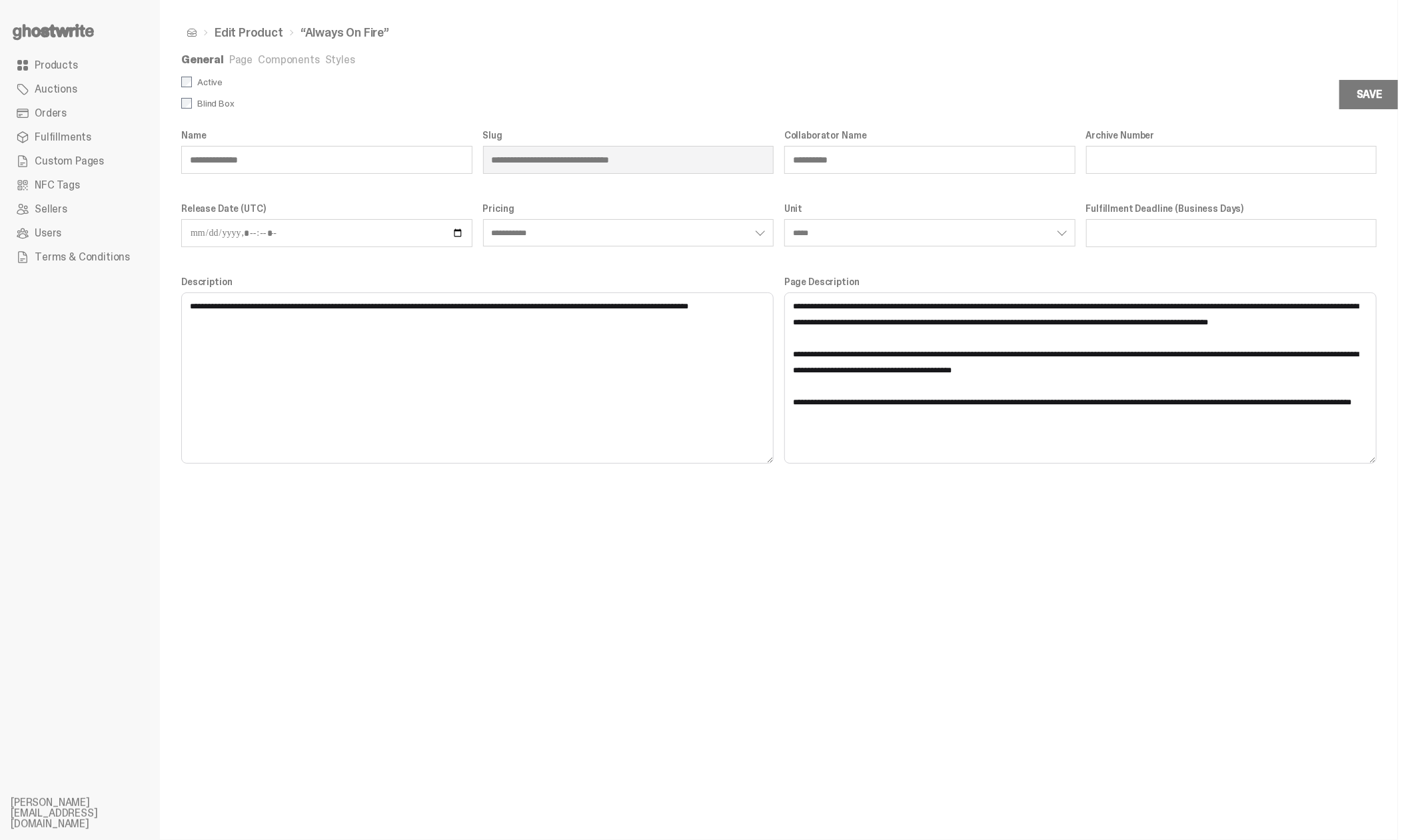
click at [243, 60] on link "Page" at bounding box center [241, 60] width 23 height 14
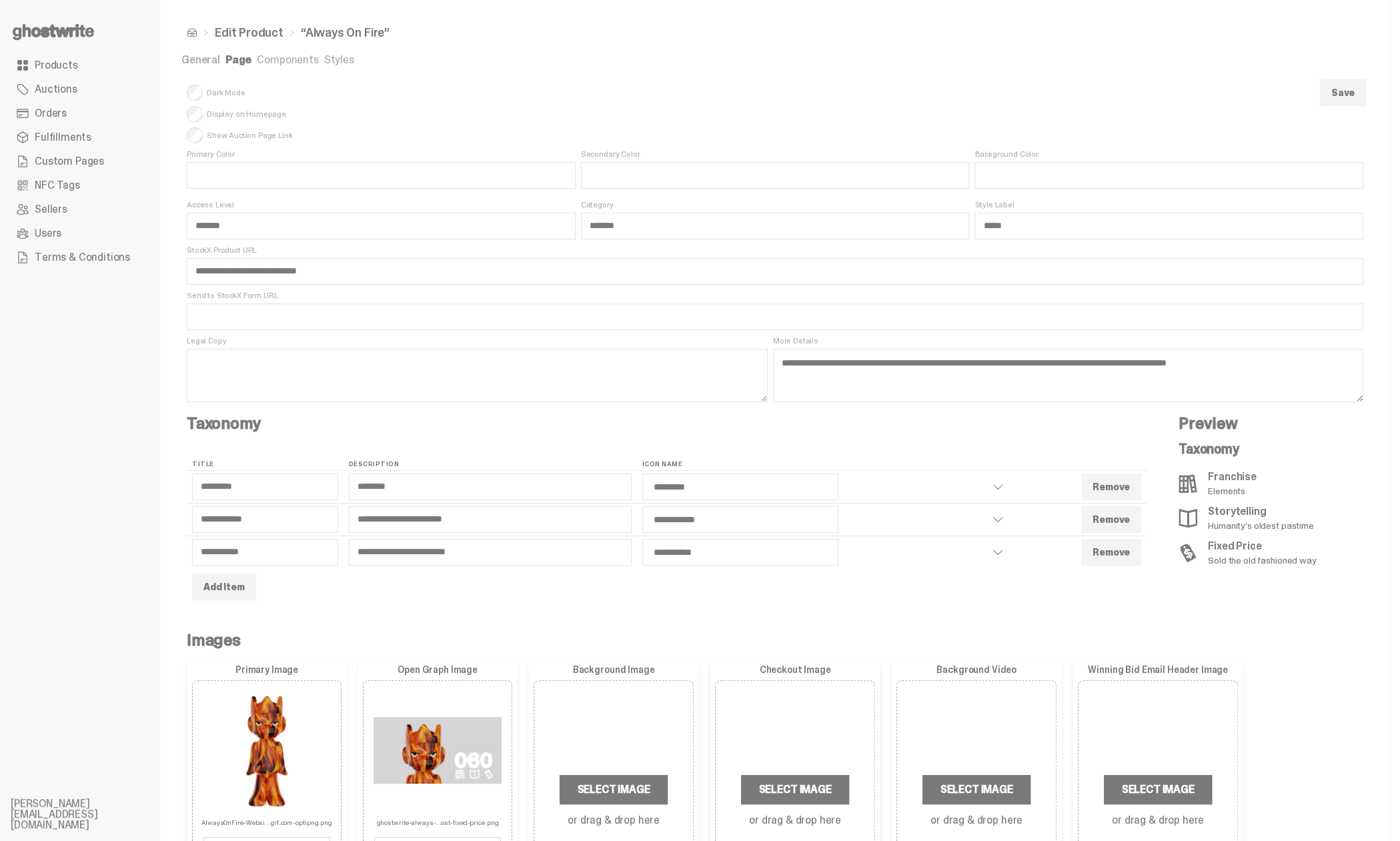
click at [273, 57] on link "Components" at bounding box center [287, 60] width 62 height 14
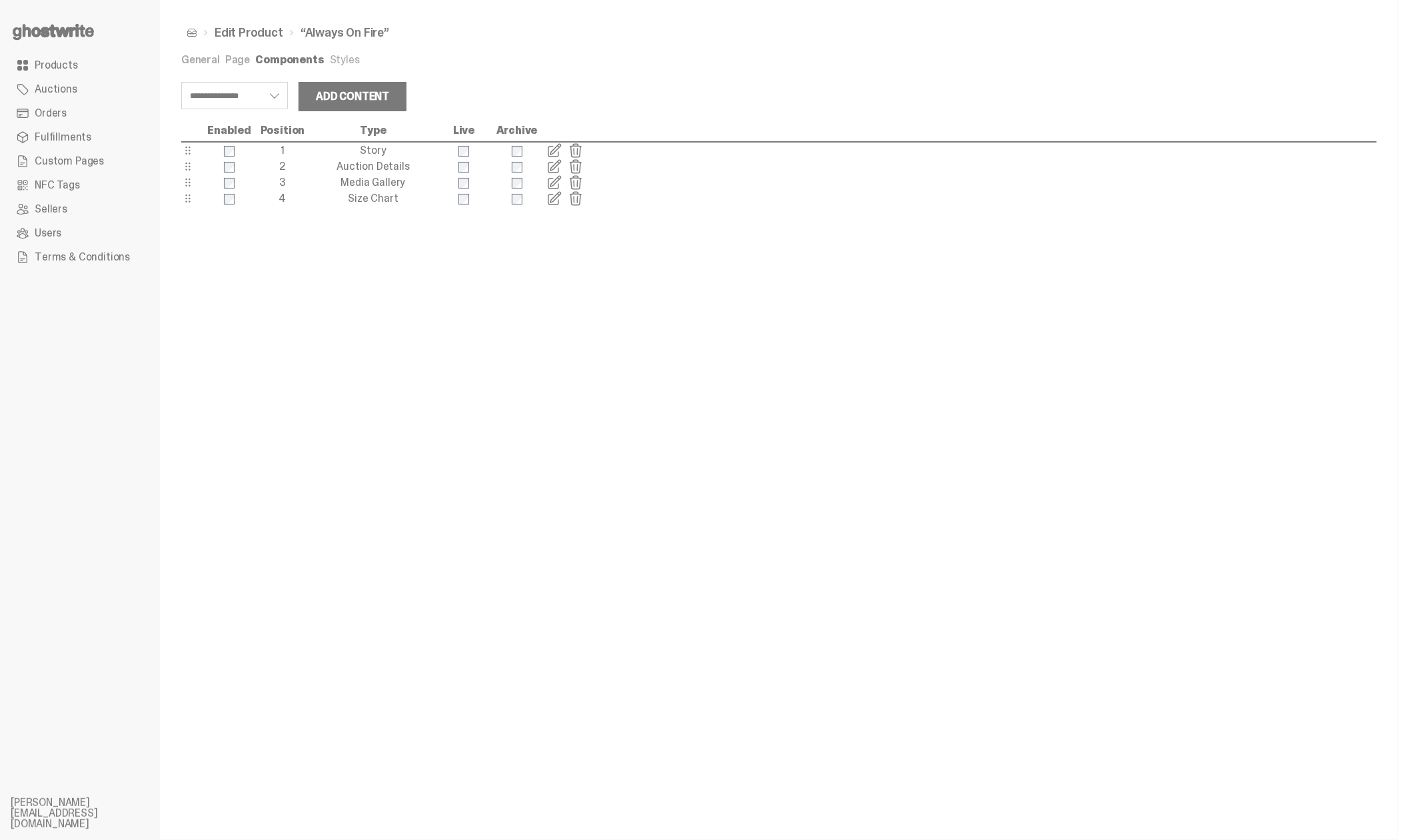
click at [241, 58] on link "Page" at bounding box center [237, 60] width 24 height 14
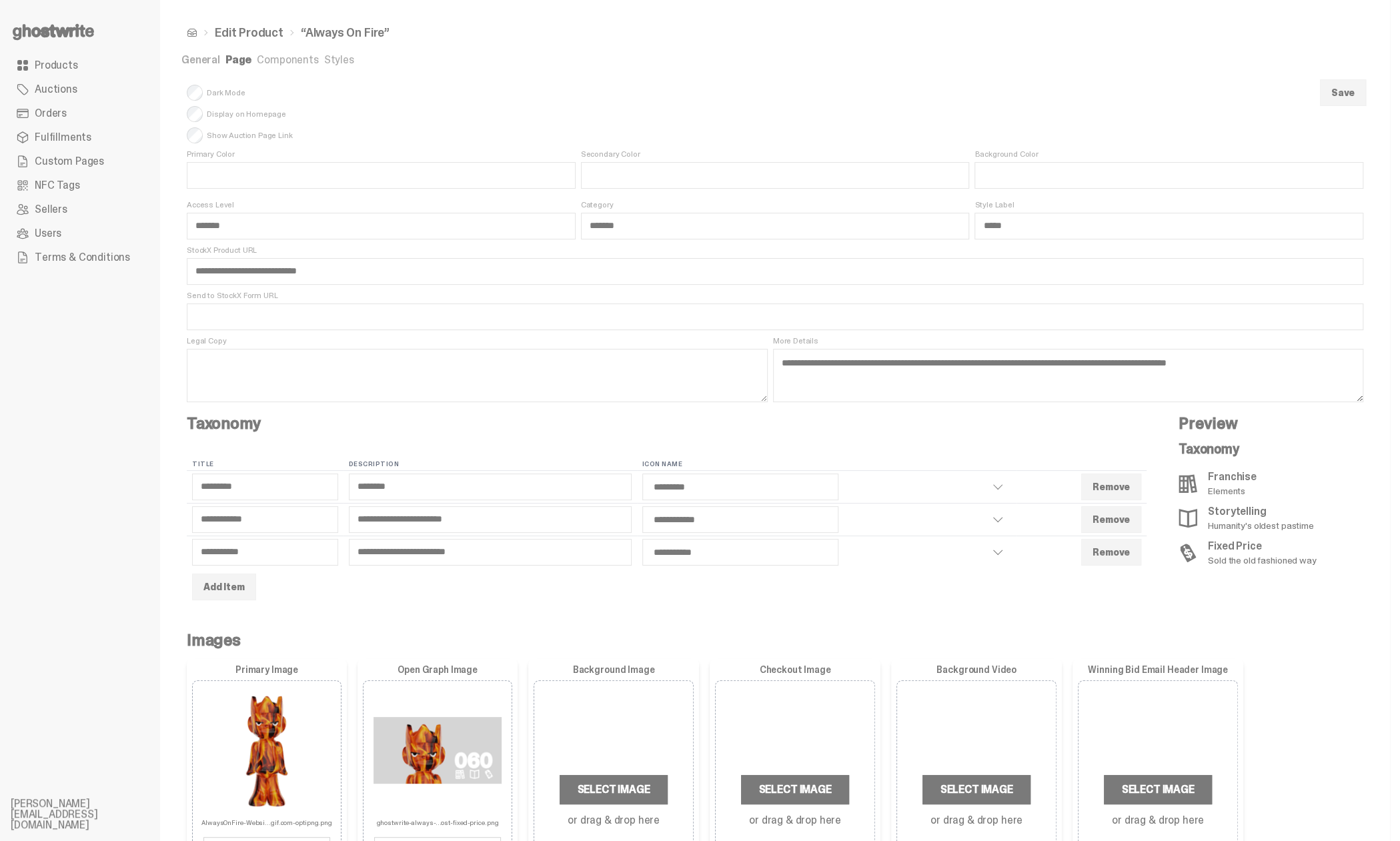
click at [296, 59] on link "Components" at bounding box center [287, 60] width 62 height 14
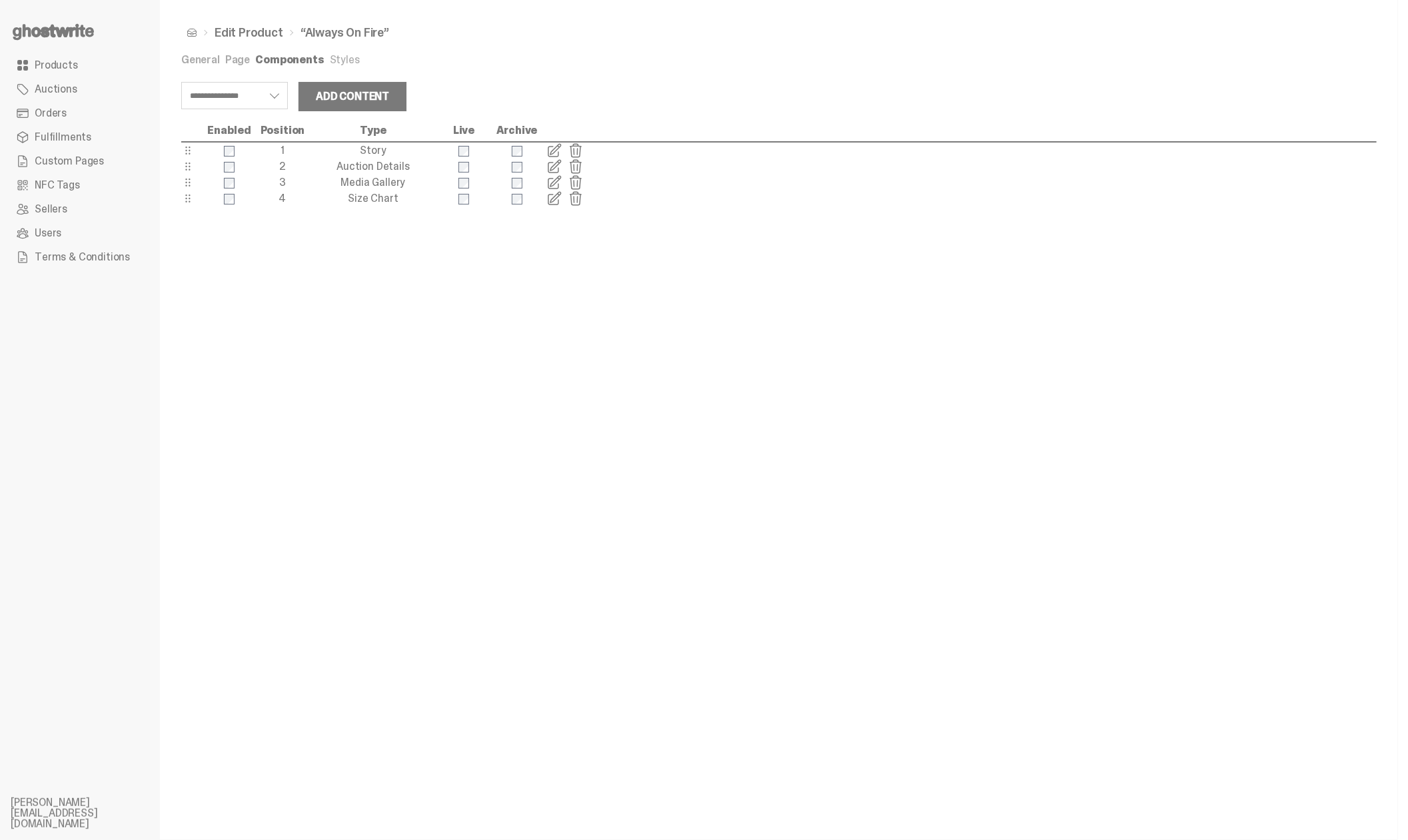
click at [553, 168] on span at bounding box center [555, 167] width 16 height 16
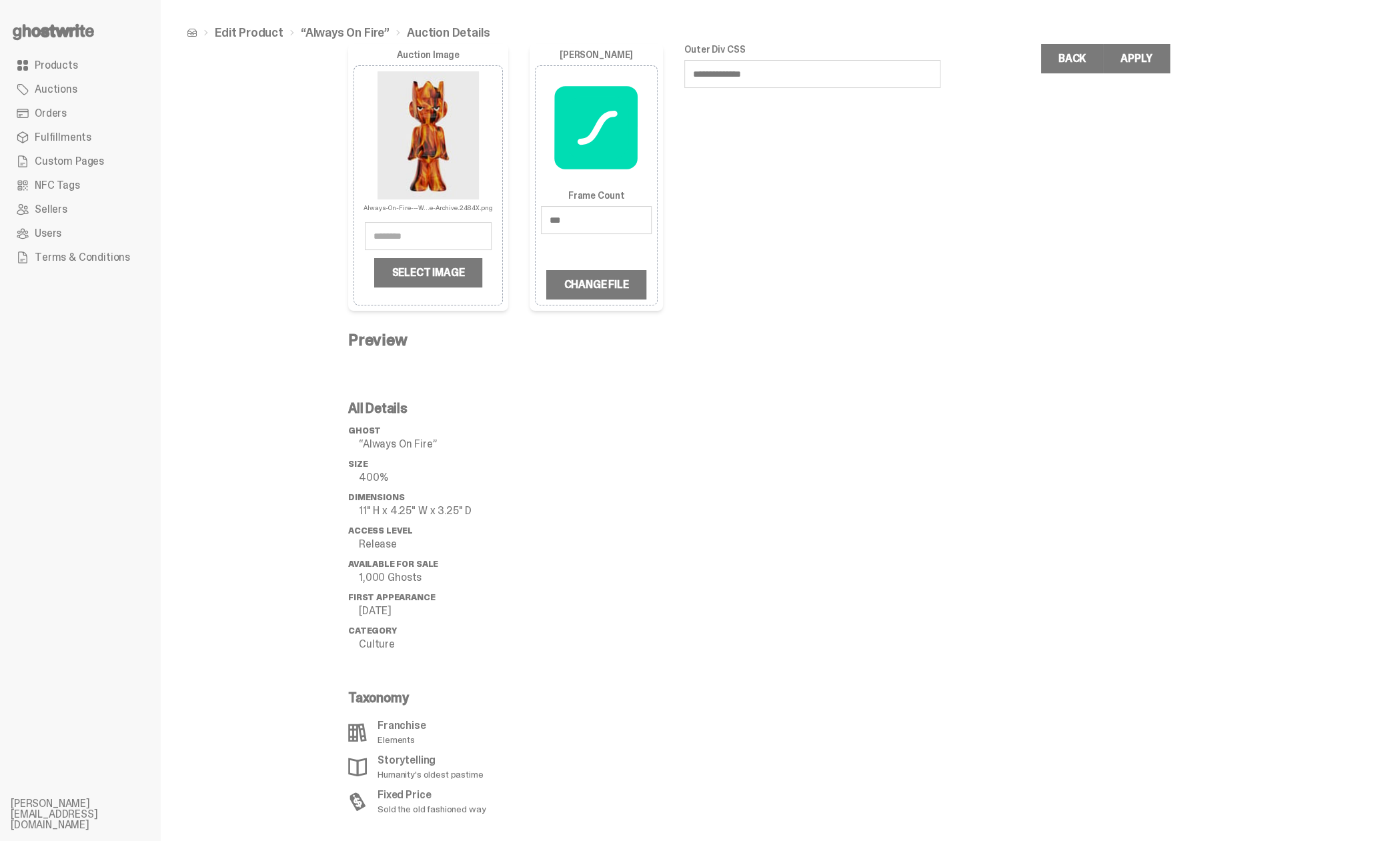
scroll to position [25, 0]
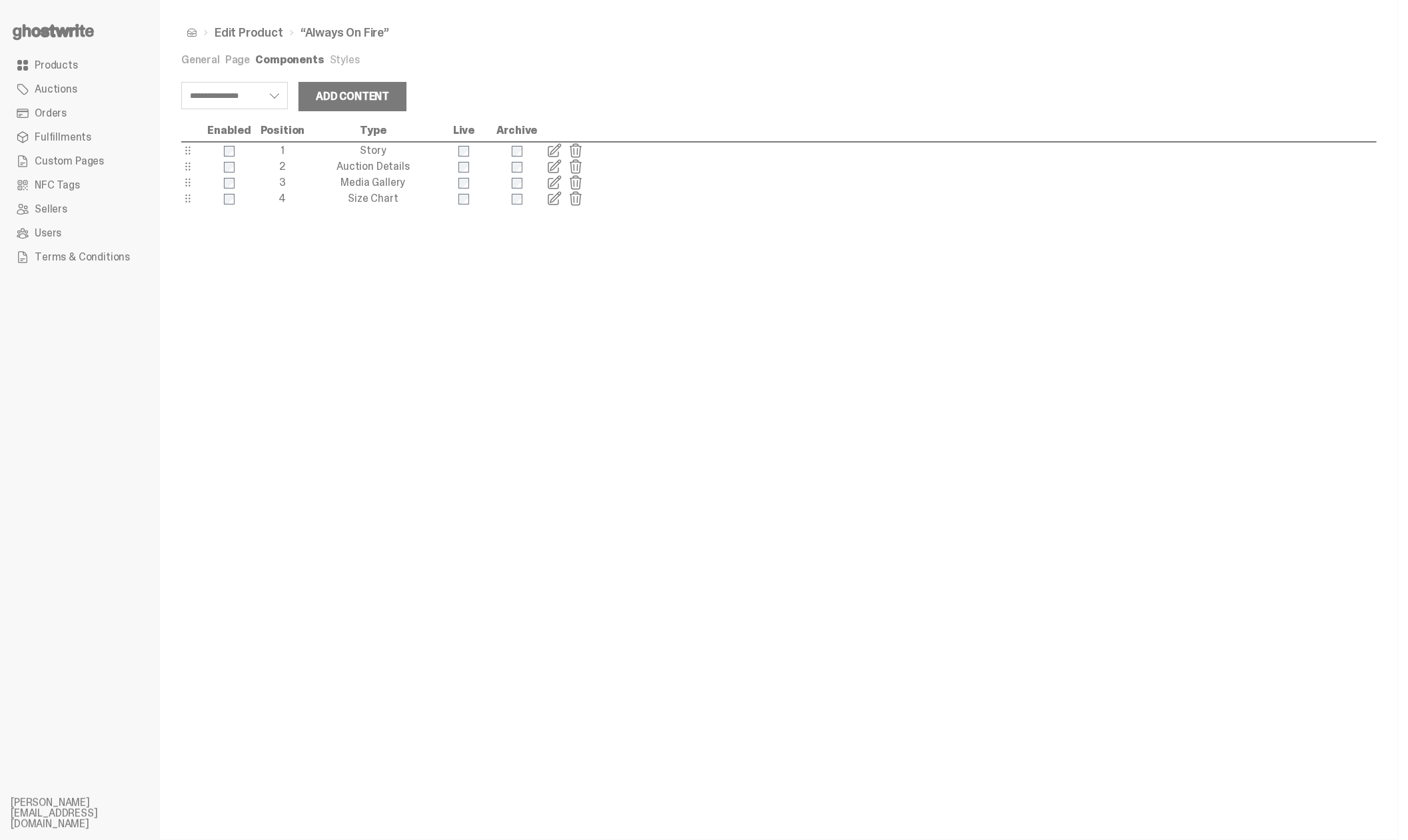
click at [556, 150] on span at bounding box center [555, 150] width 16 height 16
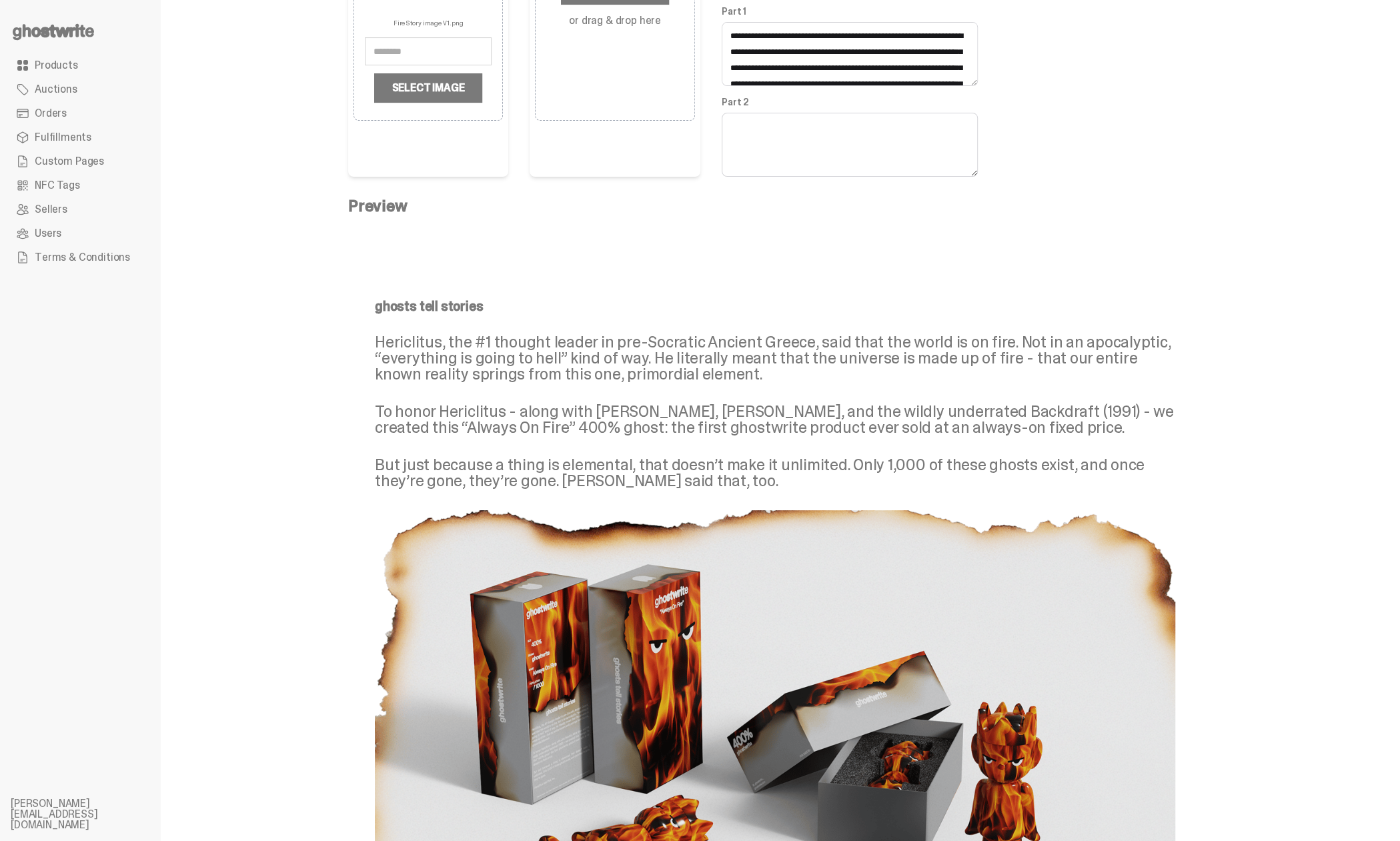
scroll to position [389, 0]
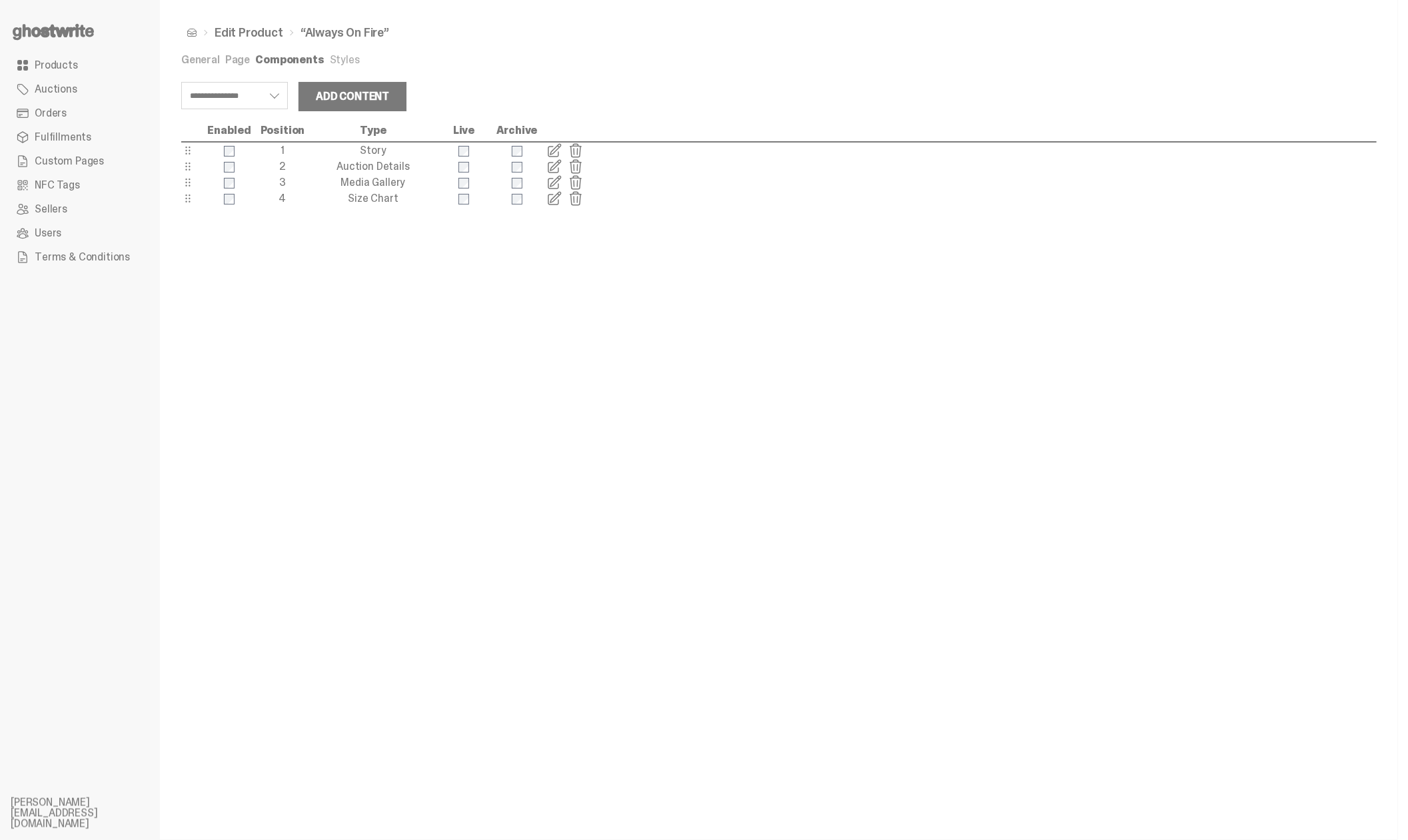
click at [551, 182] on span at bounding box center [555, 182] width 16 height 16
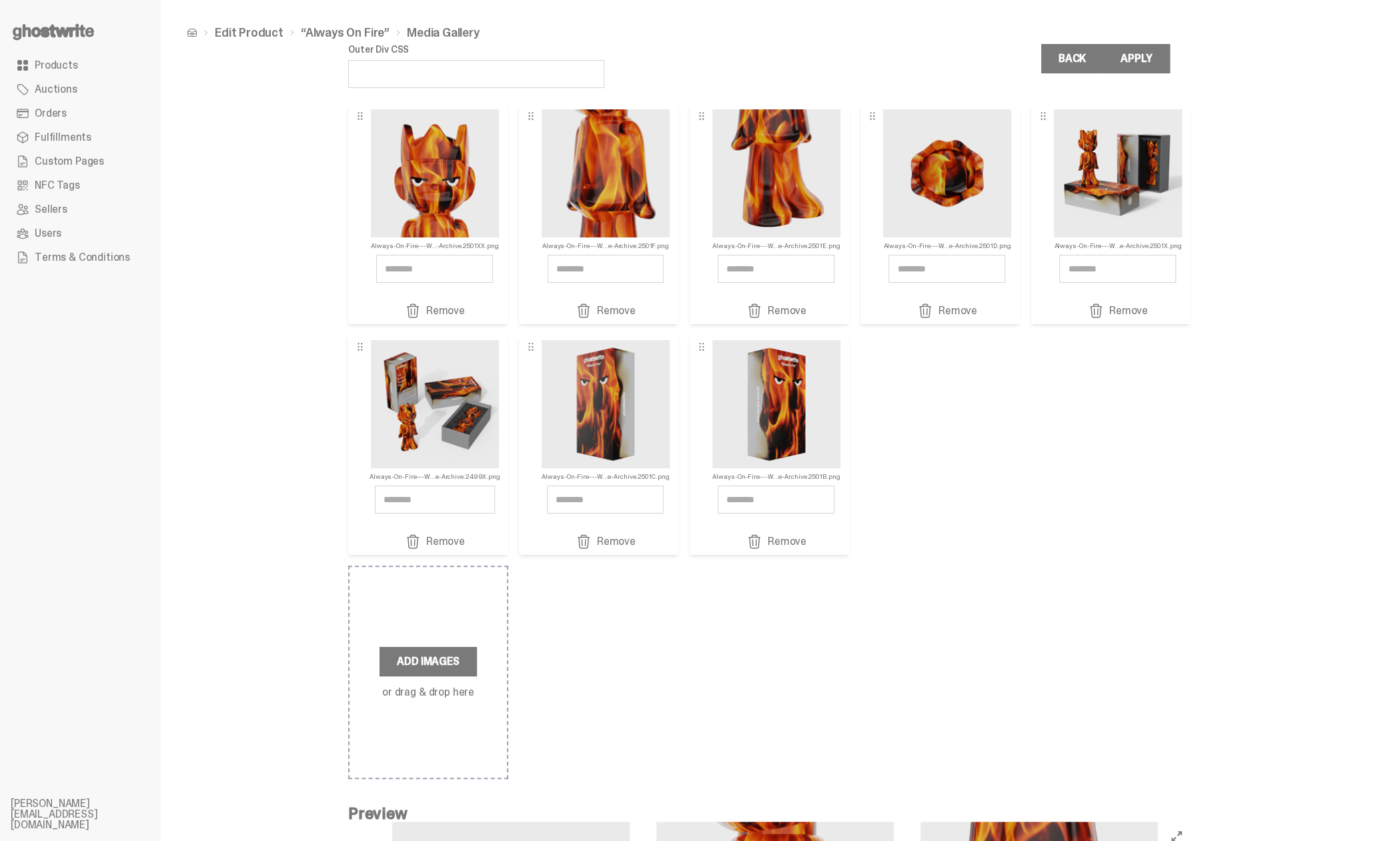
click at [256, 32] on link "Edit Product" at bounding box center [249, 33] width 69 height 12
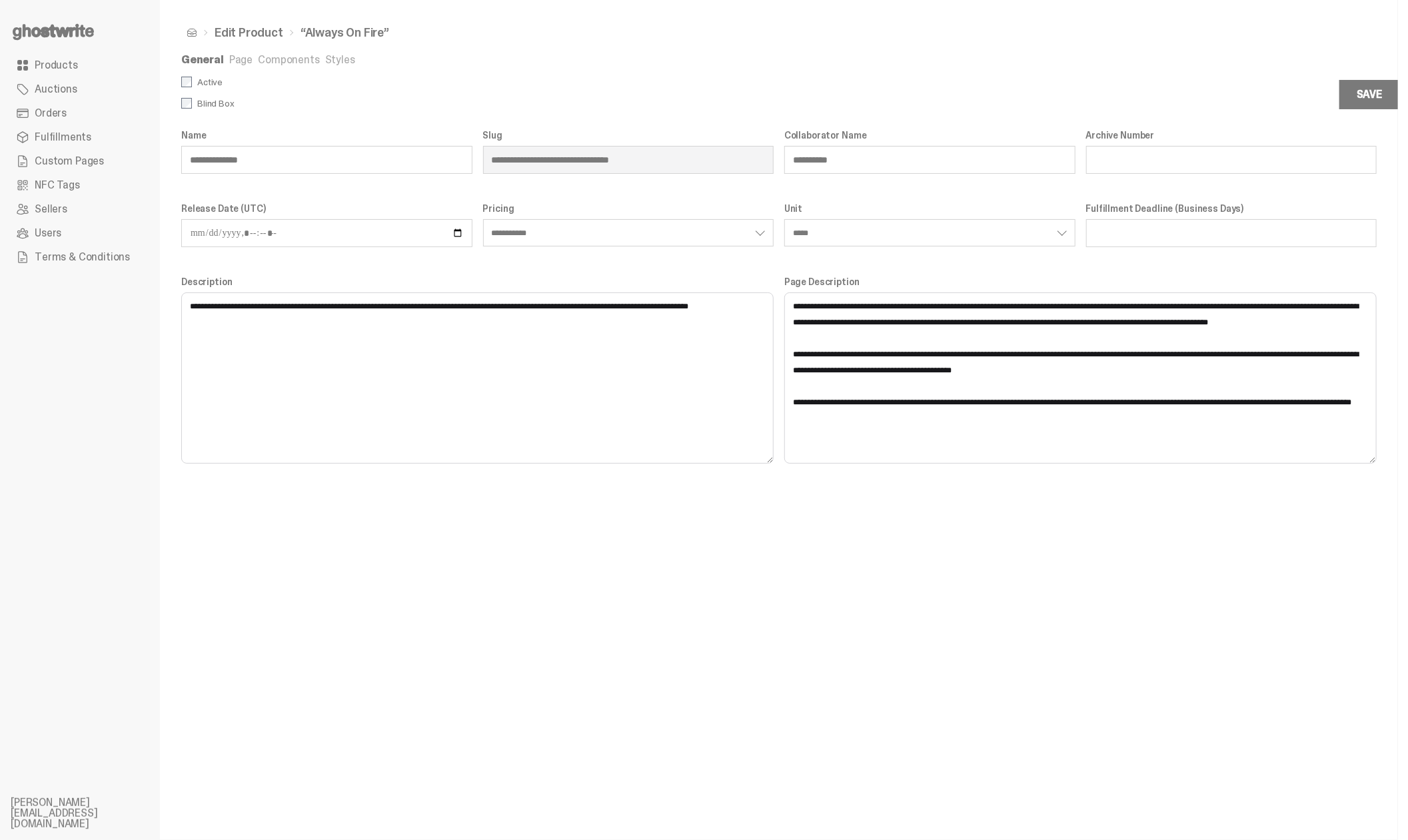
click at [242, 58] on link "Page" at bounding box center [241, 60] width 23 height 14
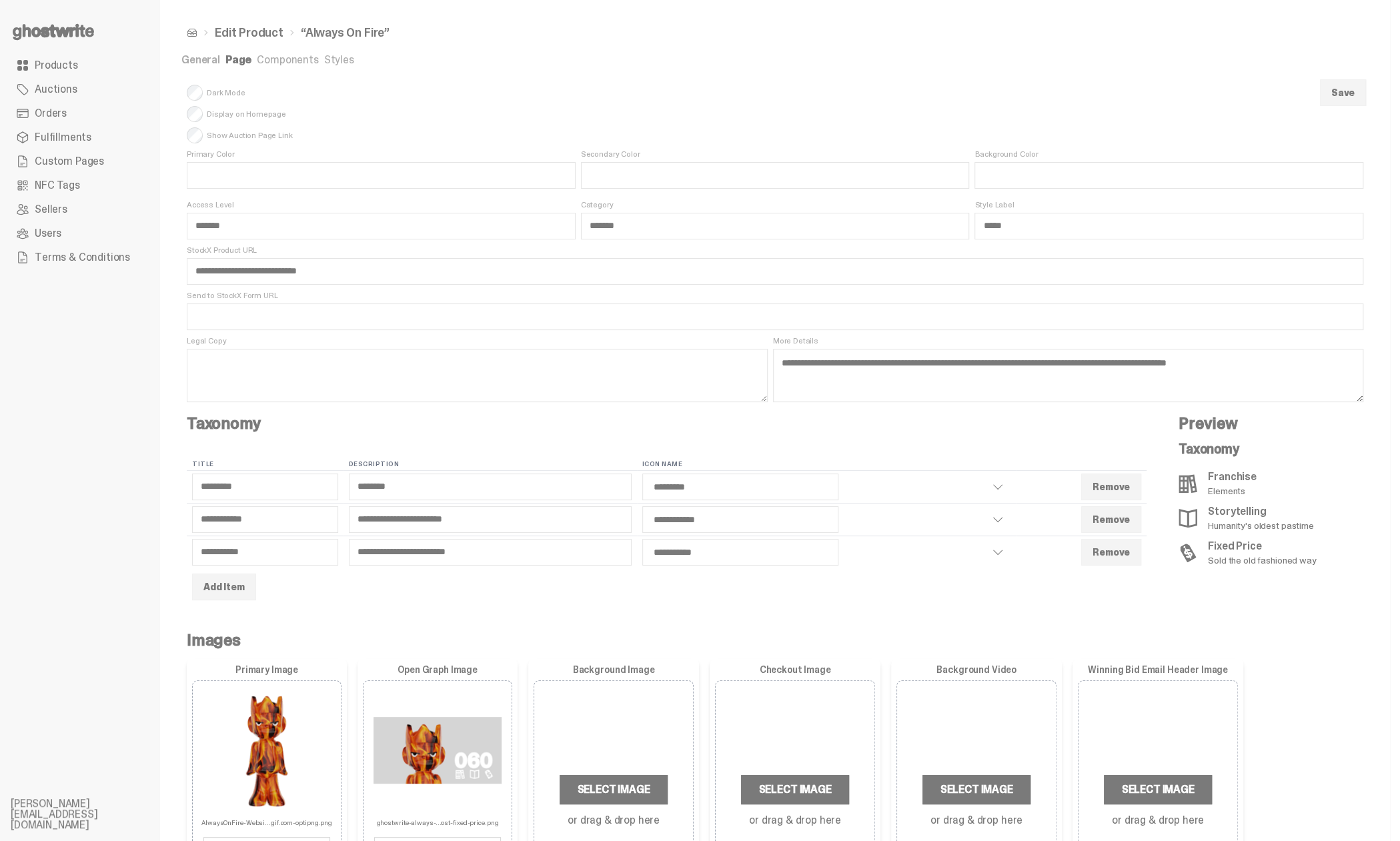
click at [284, 62] on link "Components" at bounding box center [287, 60] width 62 height 14
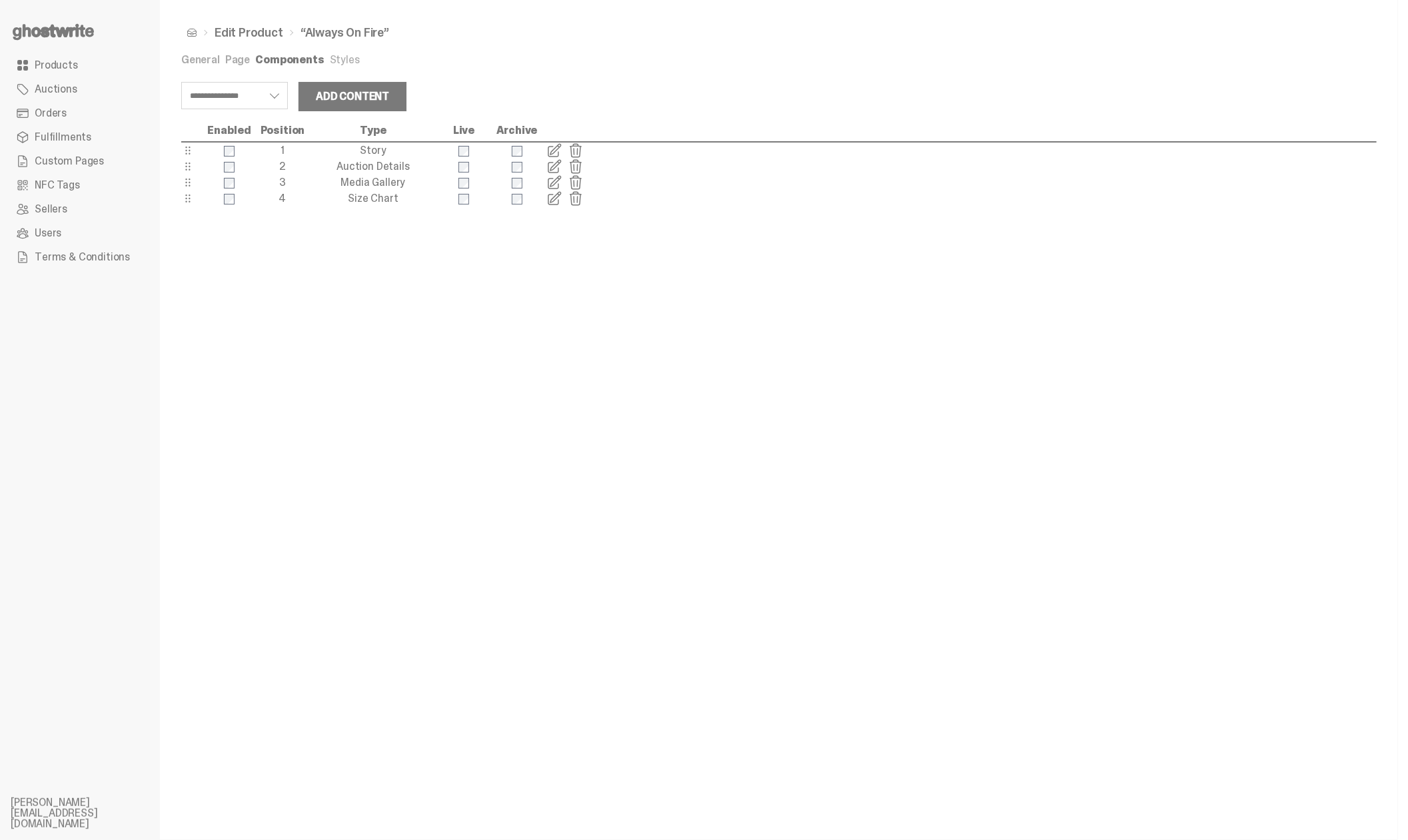
click at [555, 146] on span at bounding box center [555, 150] width 16 height 16
click at [553, 167] on span at bounding box center [555, 167] width 16 height 16
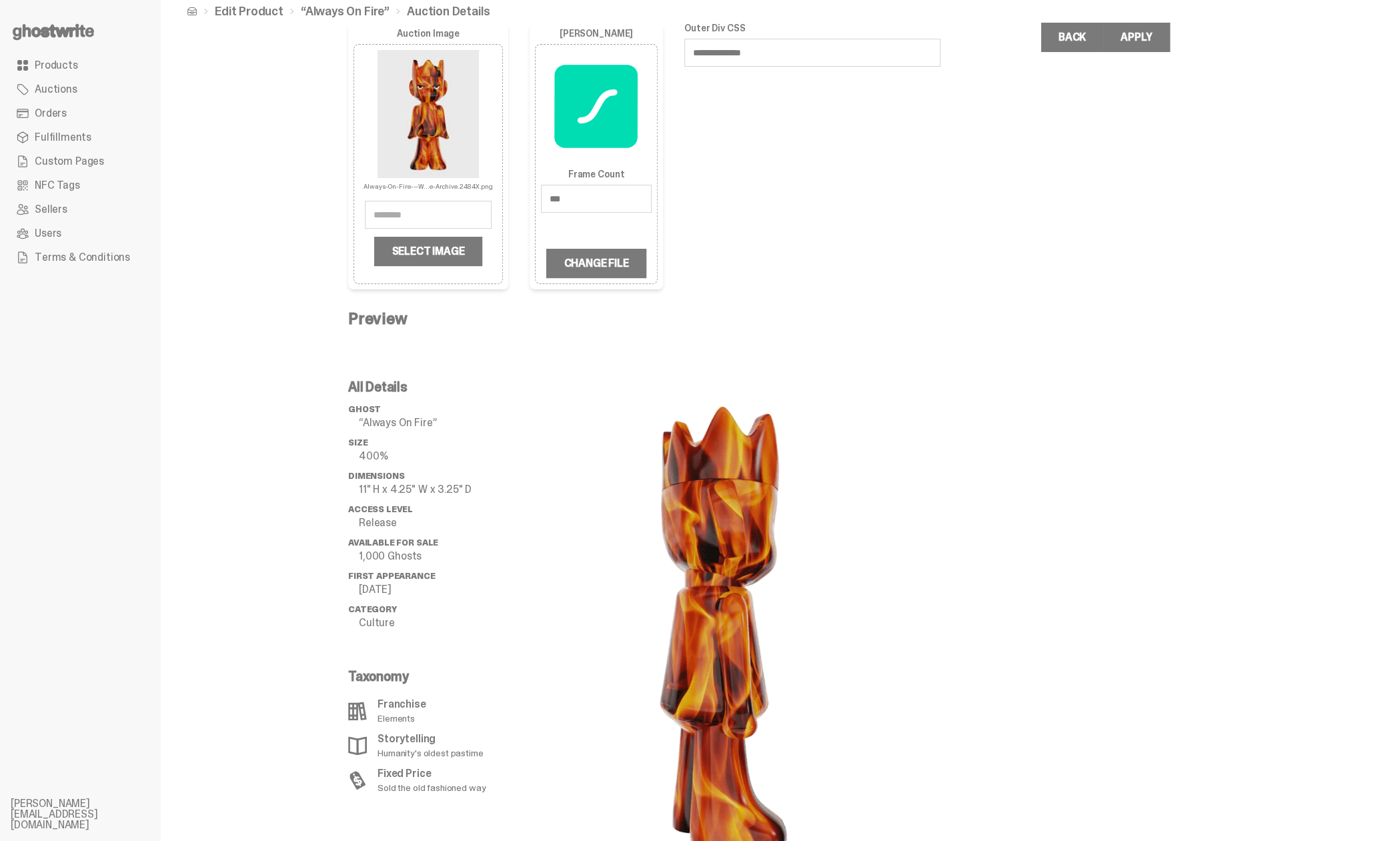
scroll to position [111, 0]
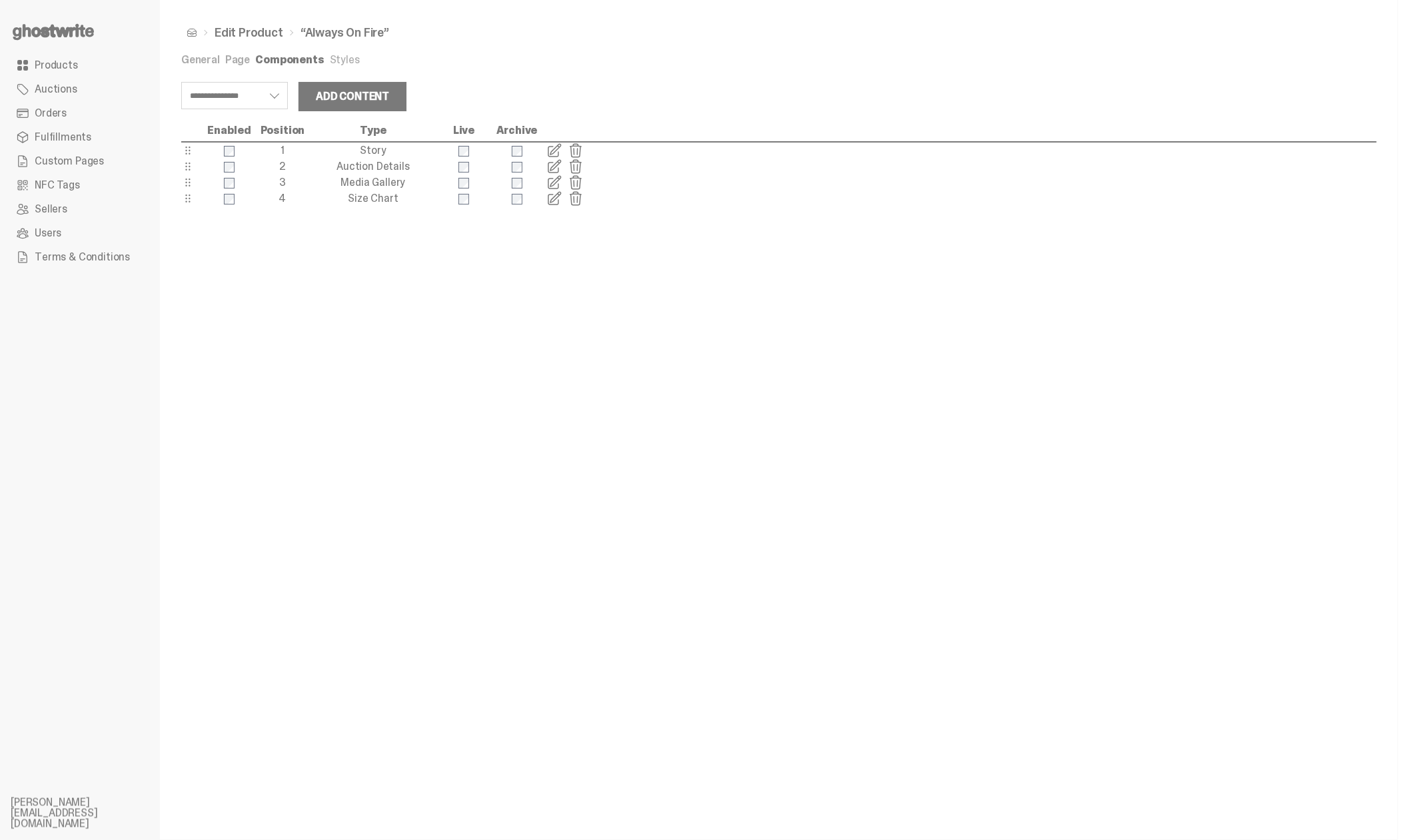
click at [560, 177] on span at bounding box center [555, 182] width 16 height 16
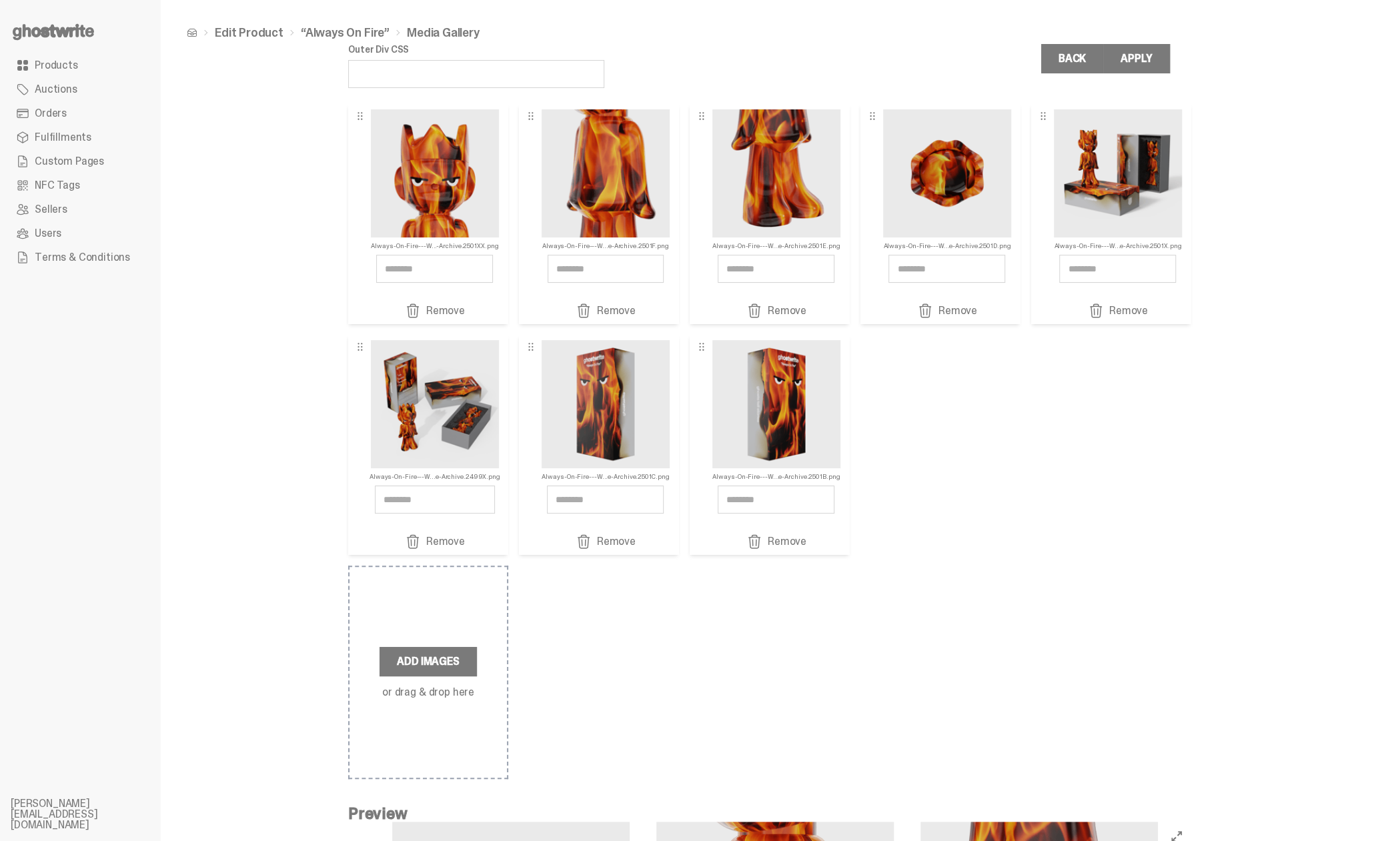
click at [236, 30] on link "Edit Product" at bounding box center [249, 33] width 69 height 12
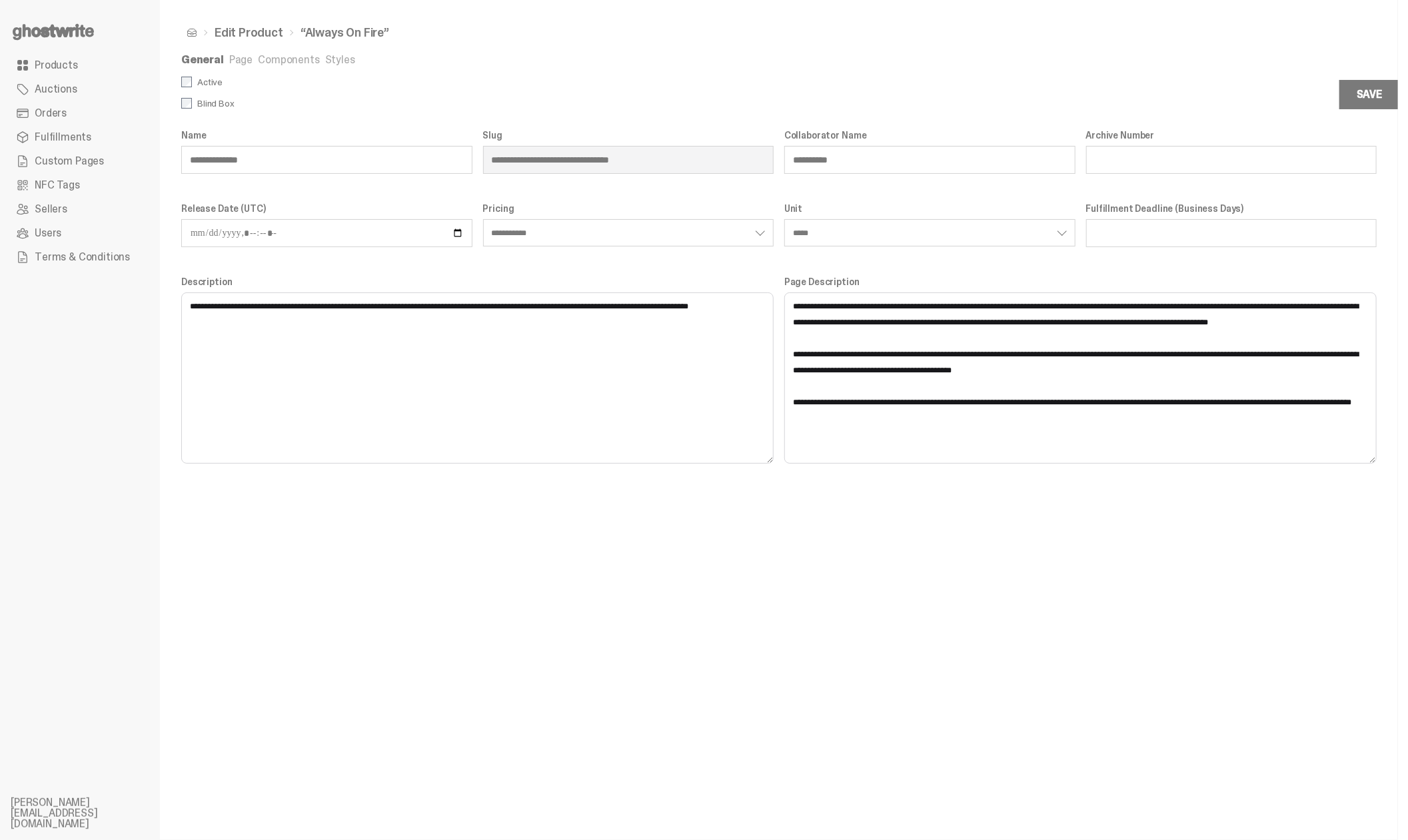
click at [209, 58] on link "General" at bounding box center [203, 60] width 43 height 14
click at [240, 61] on link "Page" at bounding box center [241, 60] width 23 height 14
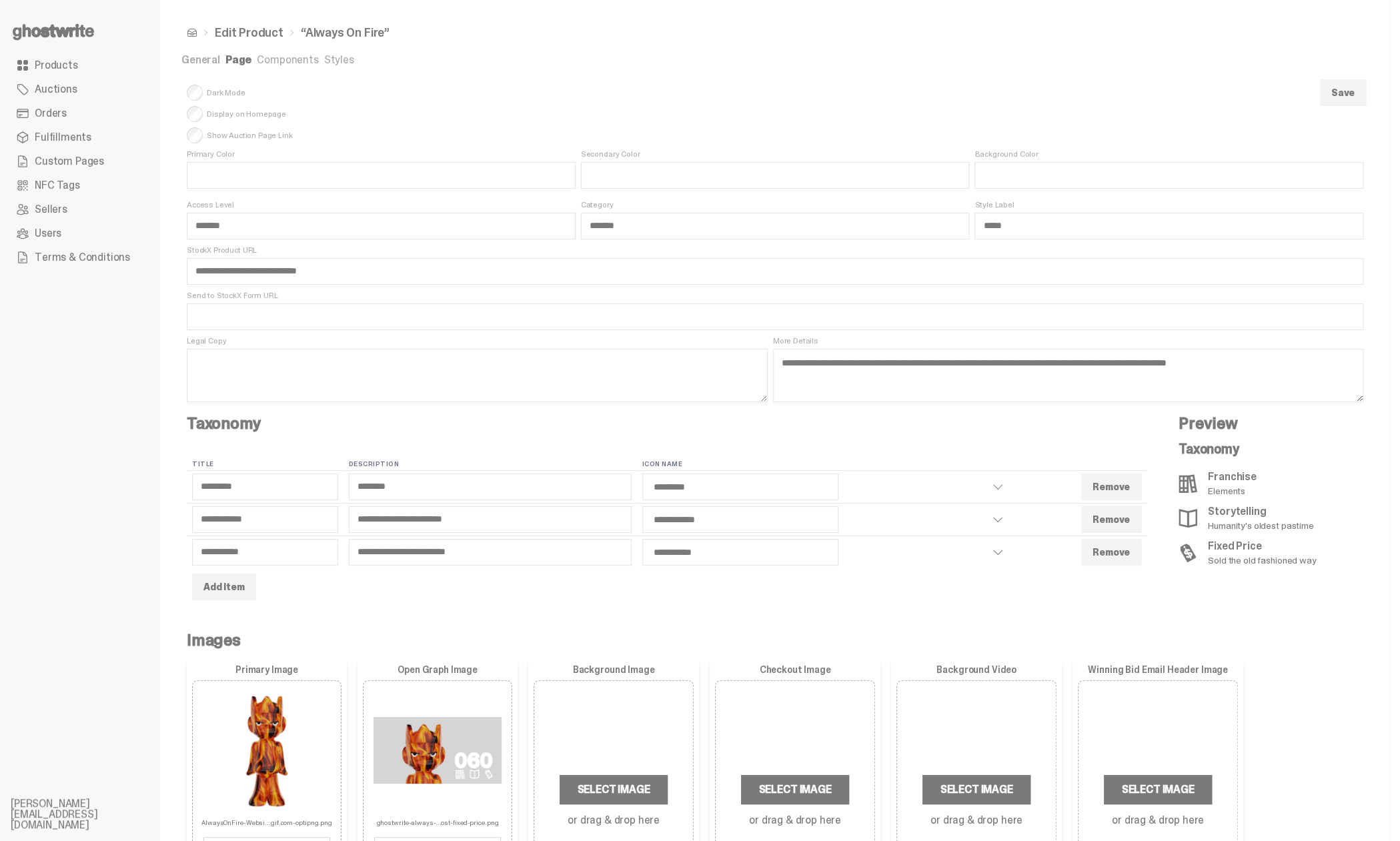
click at [324, 56] on link "Styles" at bounding box center [339, 60] width 30 height 14
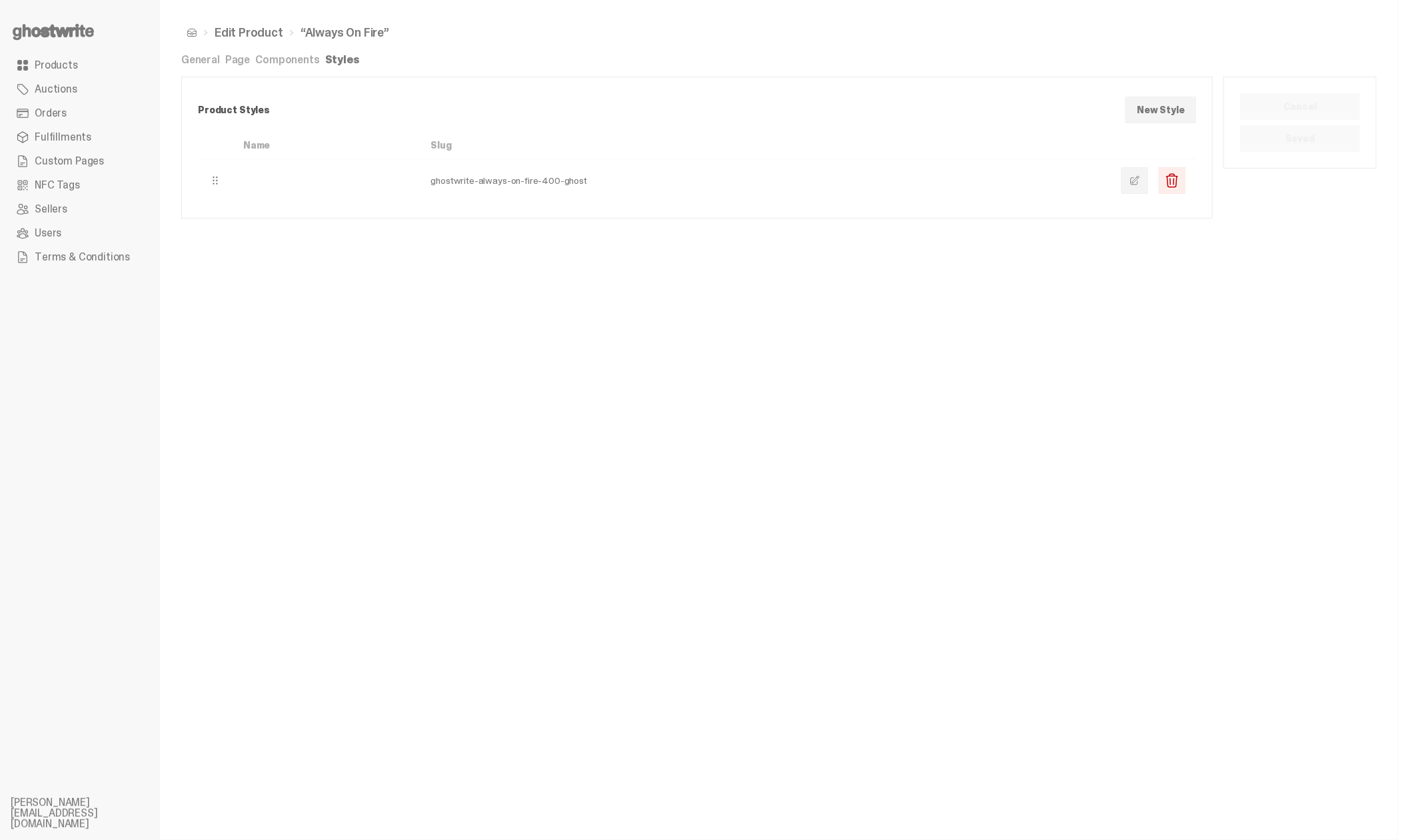
click at [289, 59] on link "Components" at bounding box center [288, 60] width 64 height 14
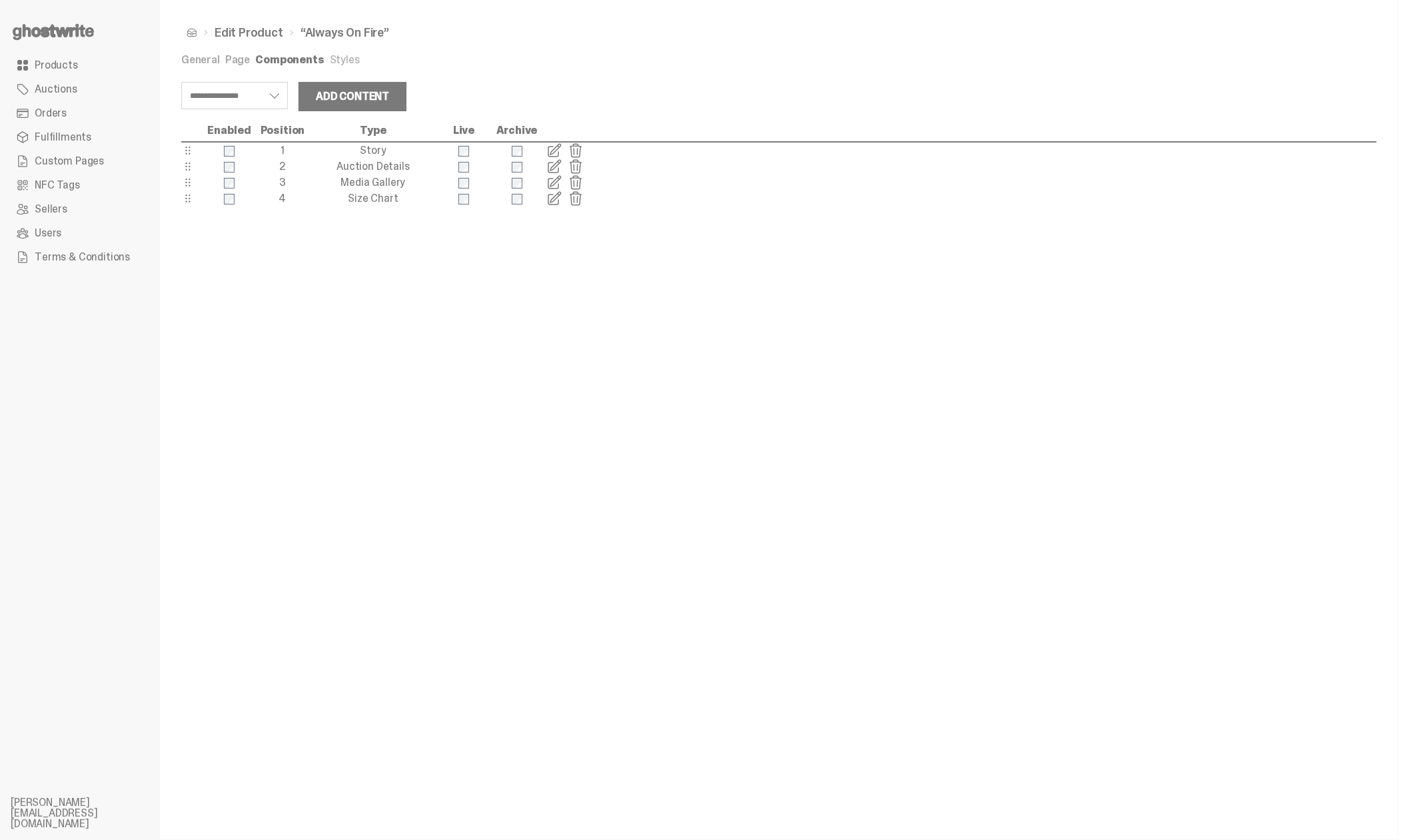
click at [238, 56] on link "Page" at bounding box center [237, 60] width 24 height 14
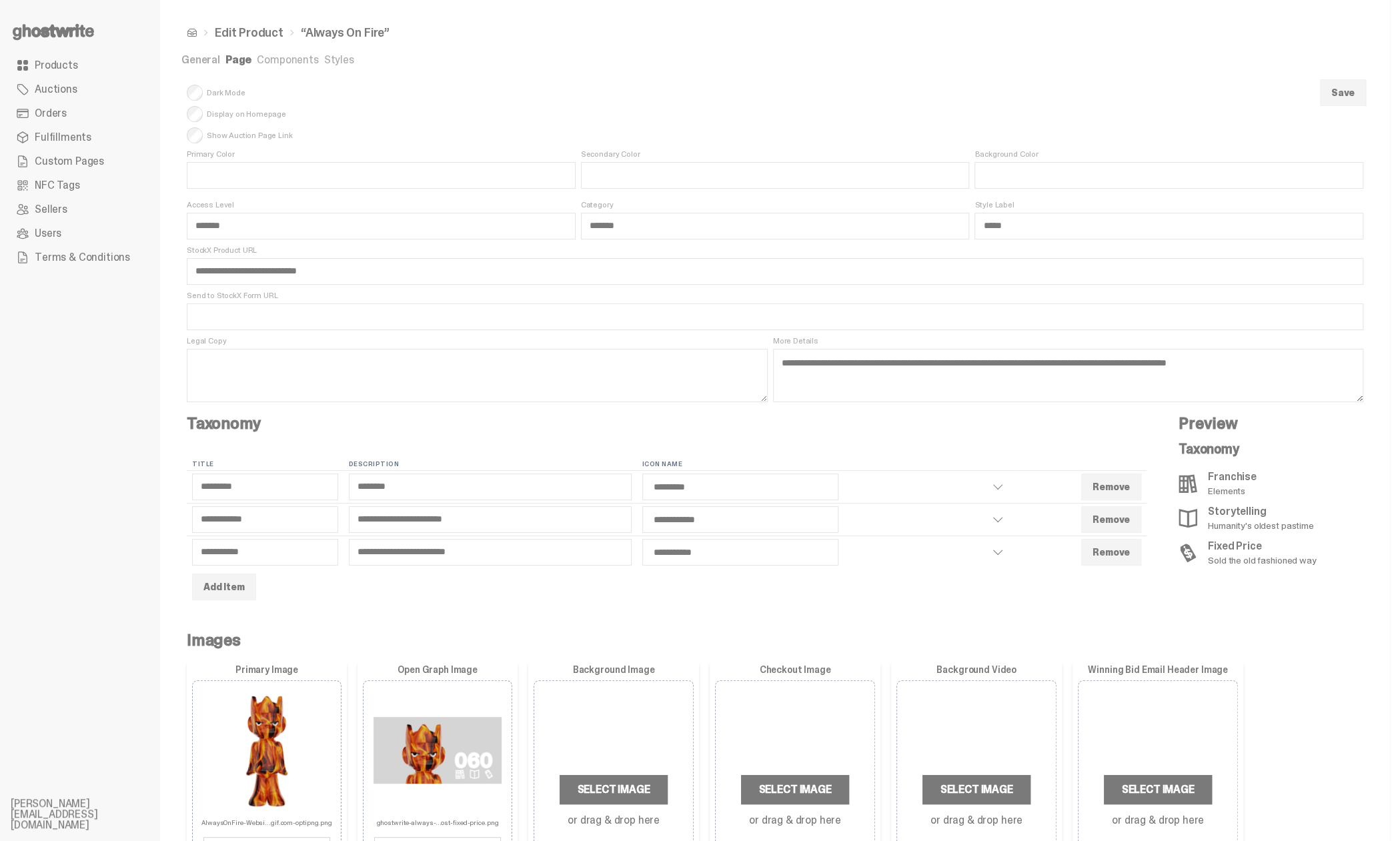
click at [78, 162] on span "Custom Pages" at bounding box center [70, 161] width 70 height 10
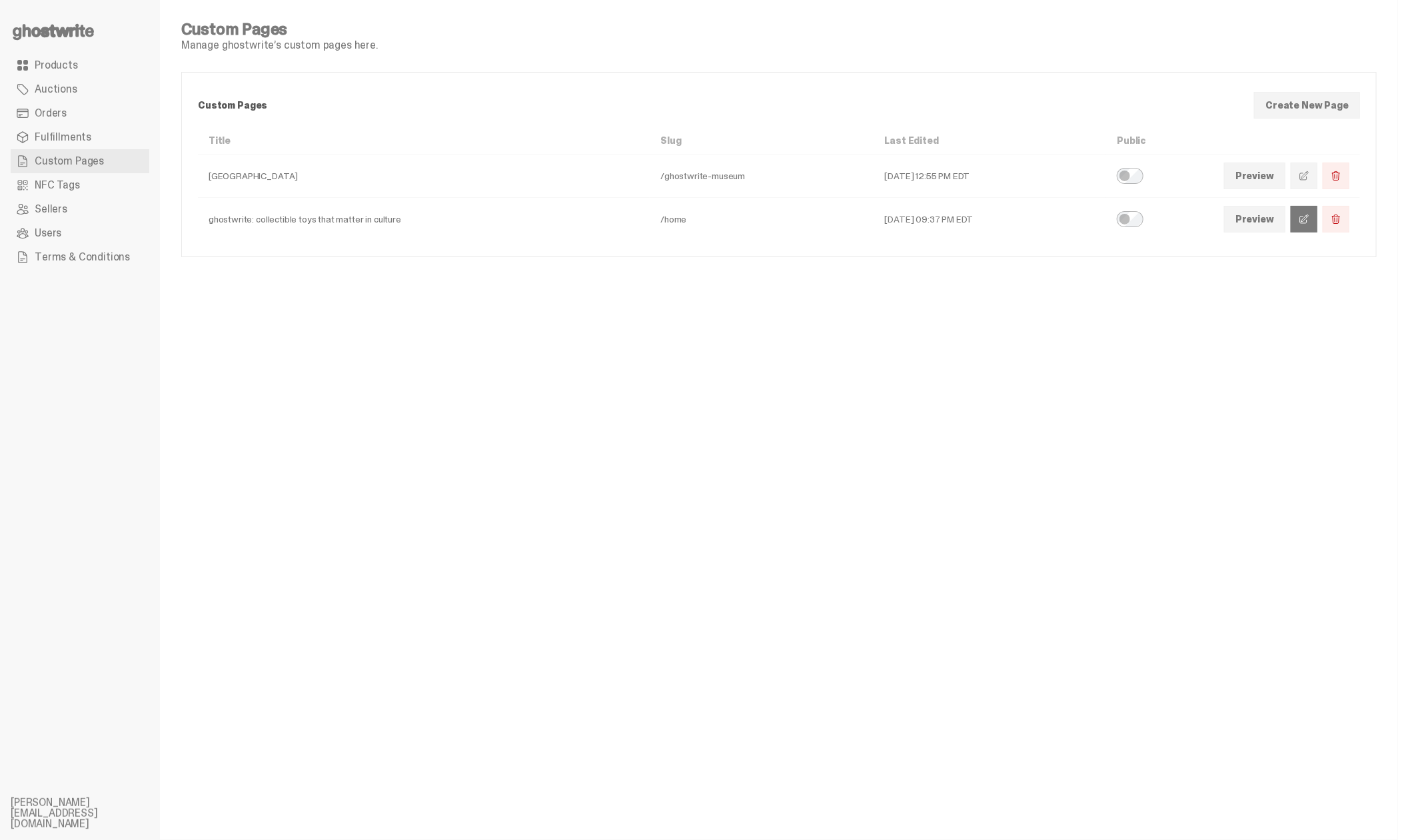
click at [1308, 220] on span at bounding box center [1305, 219] width 10 height 10
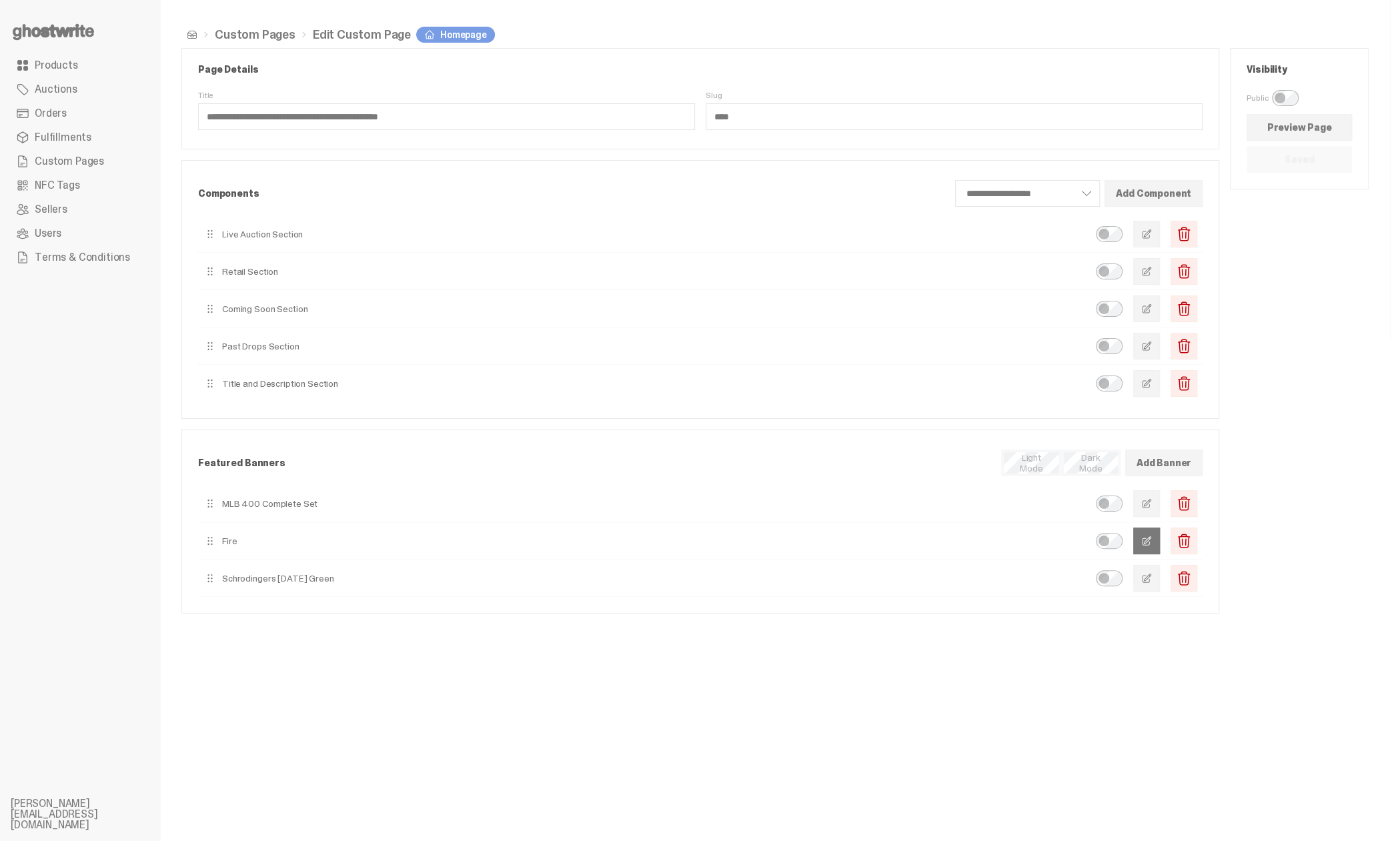
click at [1159, 544] on button "button" at bounding box center [1146, 541] width 27 height 27
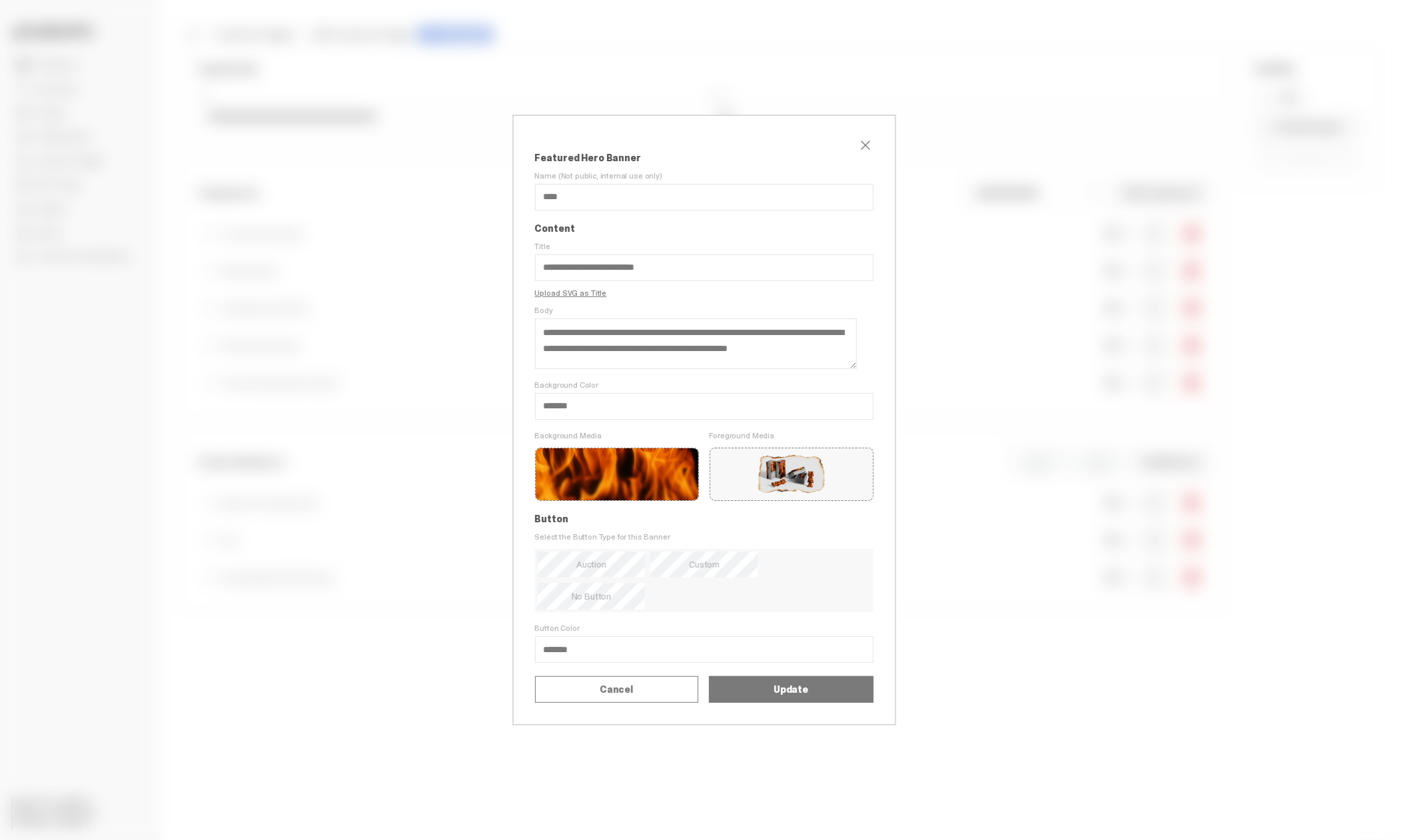
click at [973, 354] on div "**********" at bounding box center [704, 420] width 1408 height 840
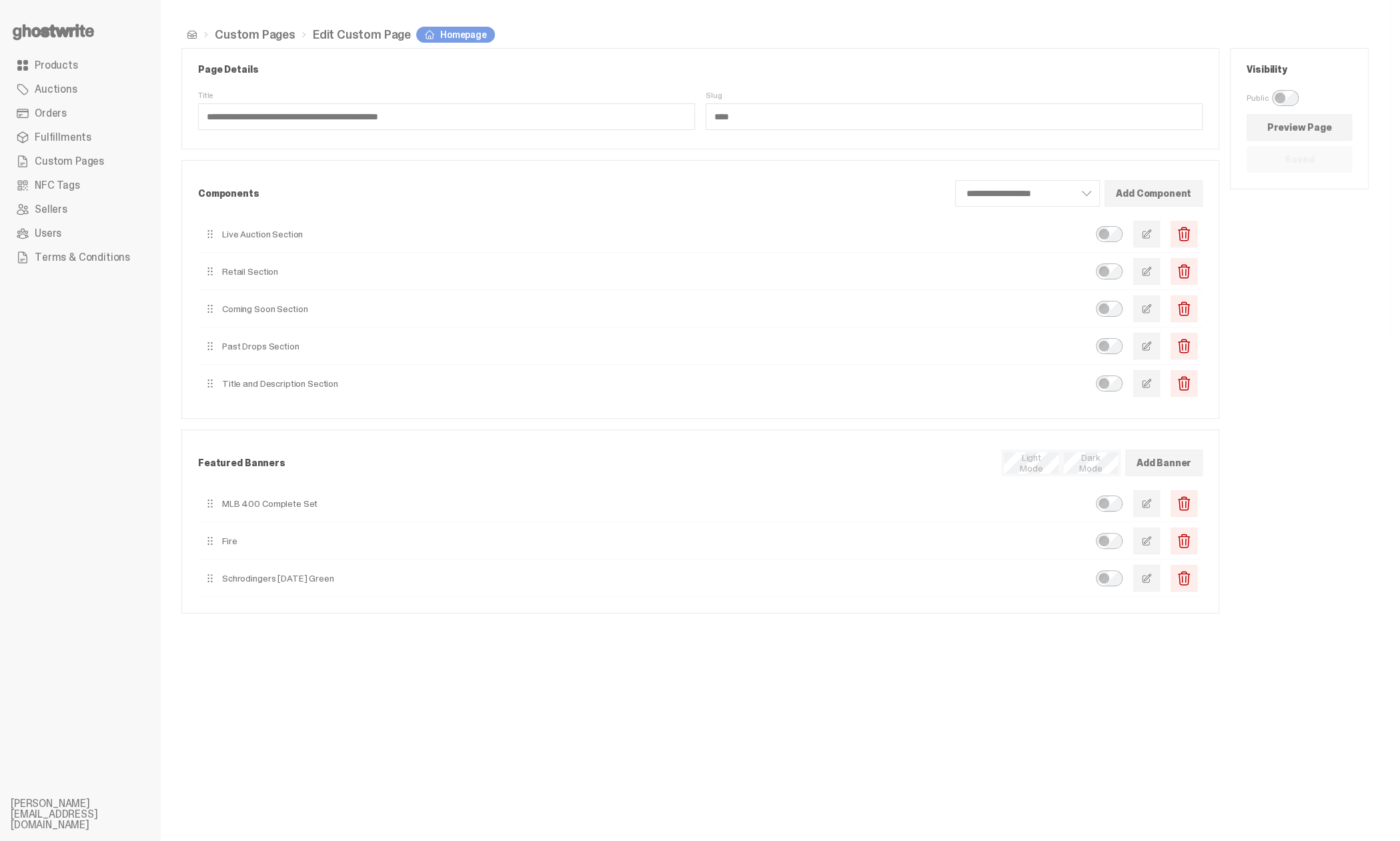
click at [65, 66] on span "Products" at bounding box center [57, 65] width 43 height 10
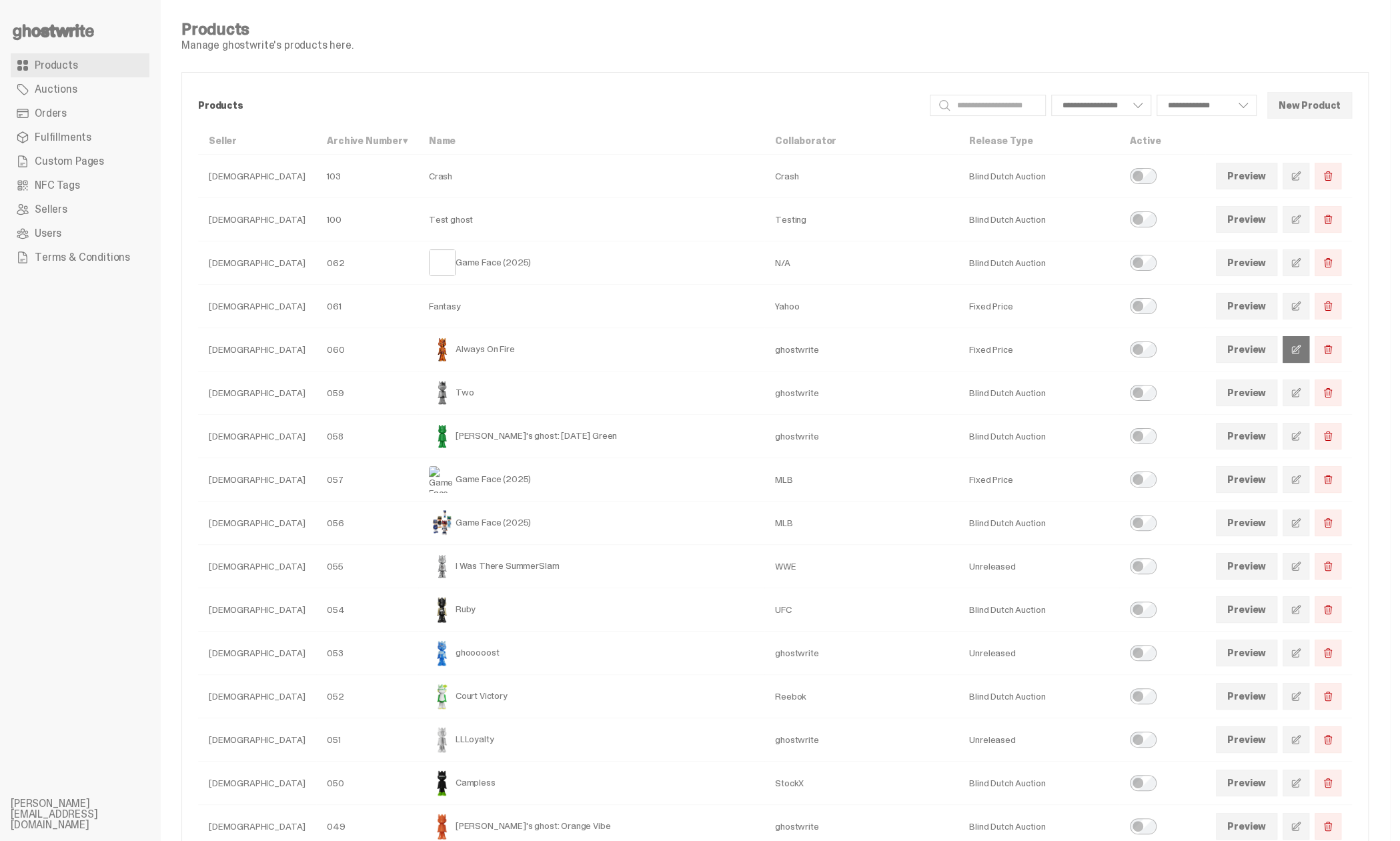
click at [1301, 350] on span at bounding box center [1296, 350] width 10 height 10
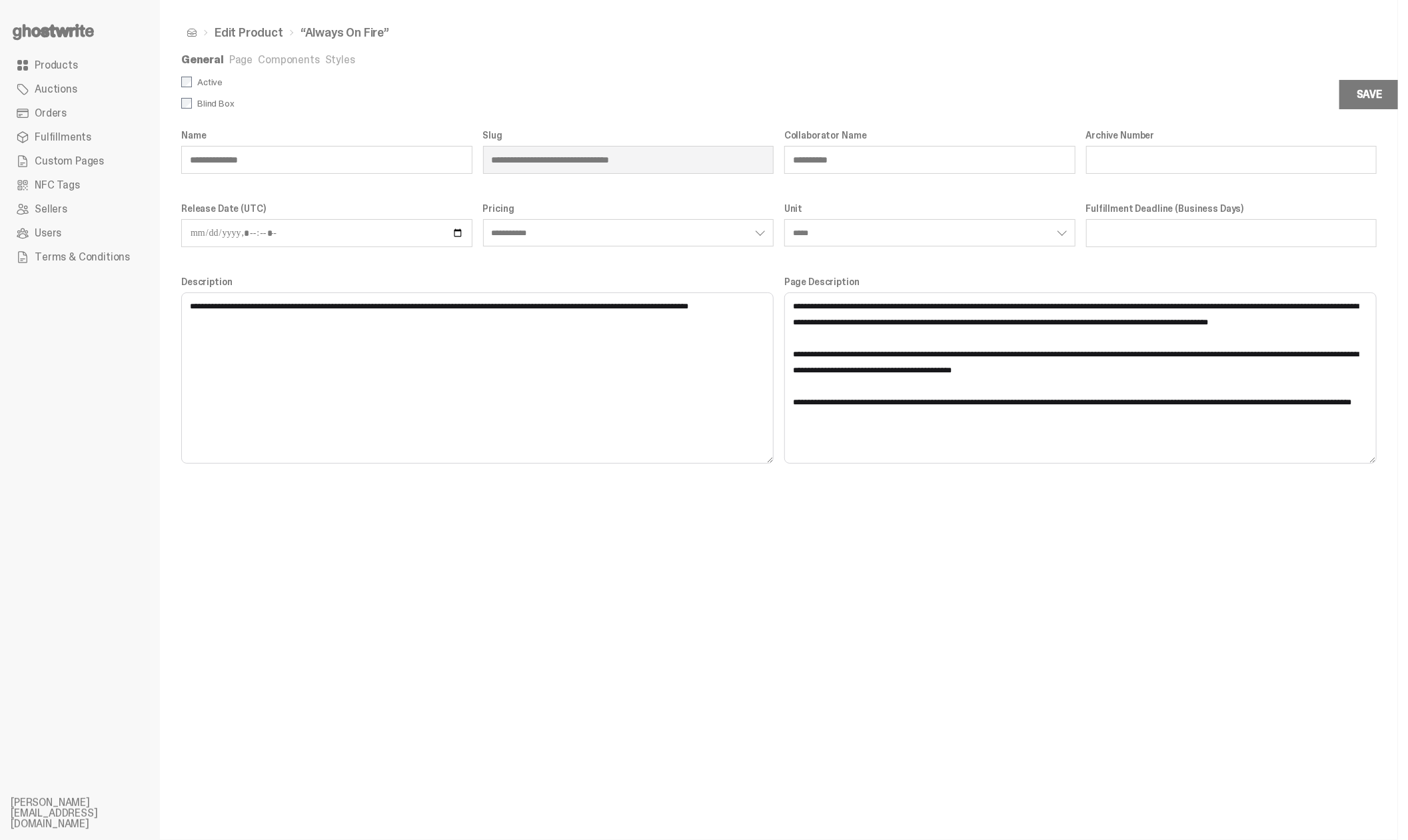
click at [233, 63] on link "Page" at bounding box center [241, 60] width 23 height 14
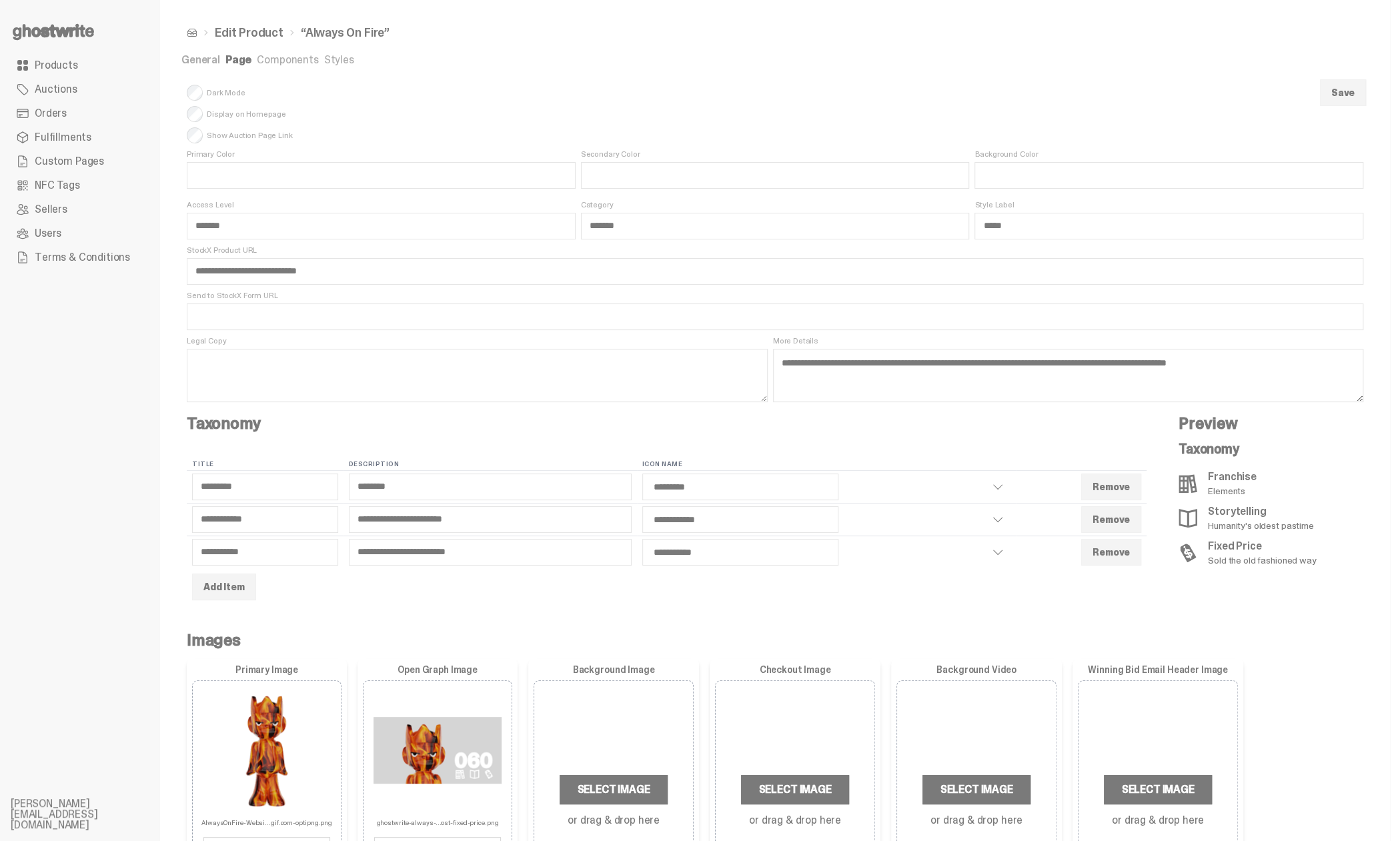
click at [284, 63] on link "Components" at bounding box center [287, 60] width 62 height 14
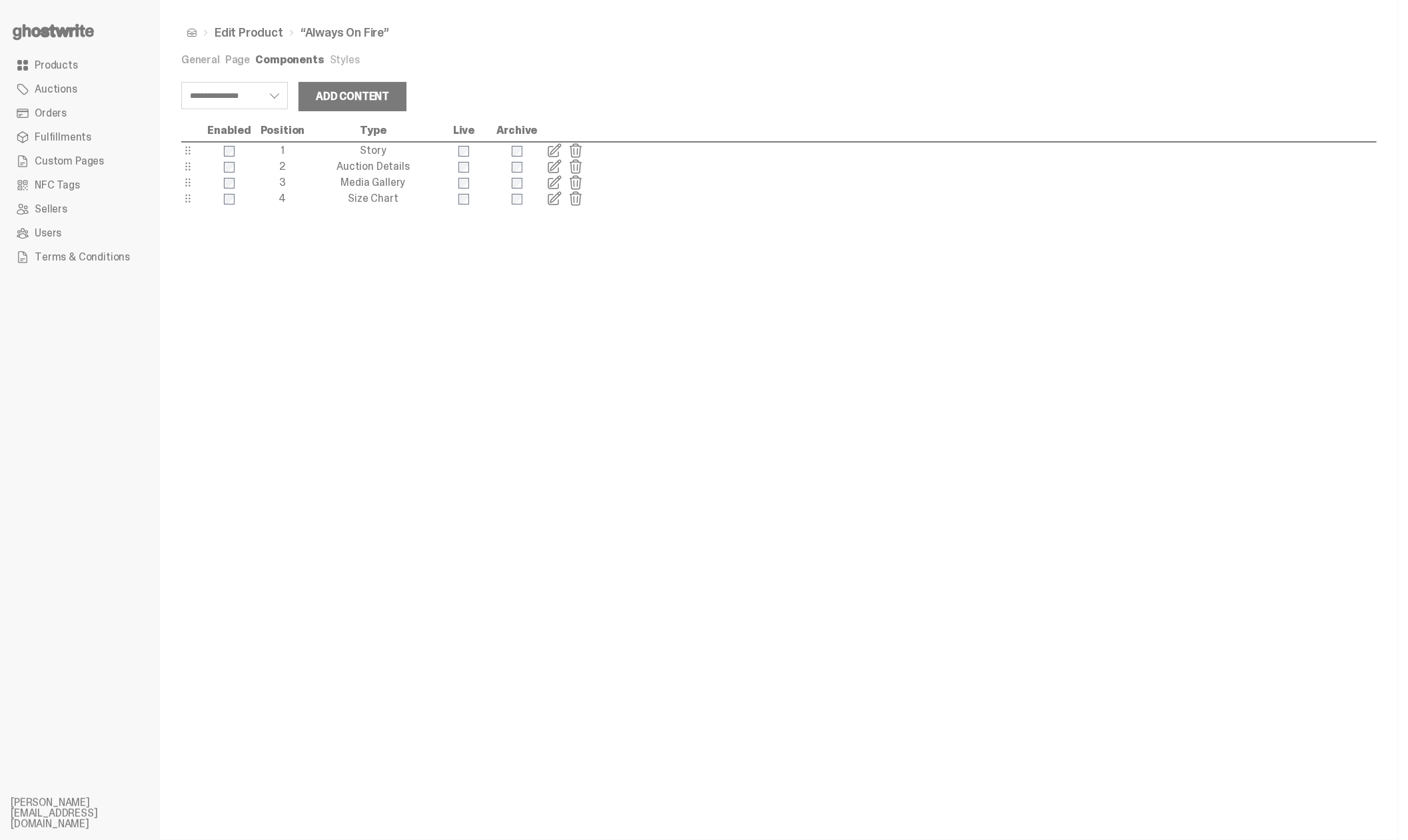
click at [346, 56] on link "Styles" at bounding box center [345, 60] width 30 height 14
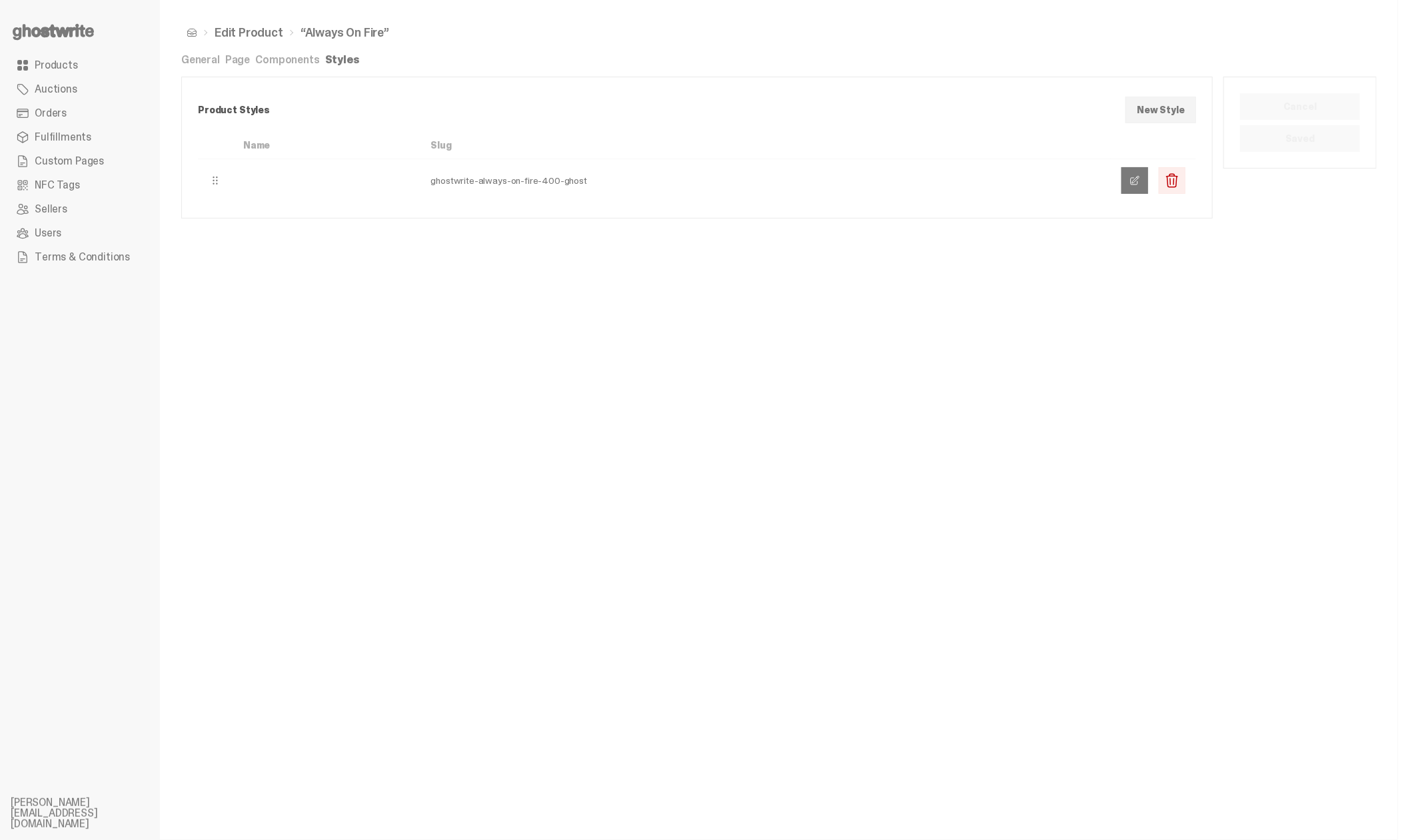
click at [1132, 183] on span at bounding box center [1135, 181] width 10 height 10
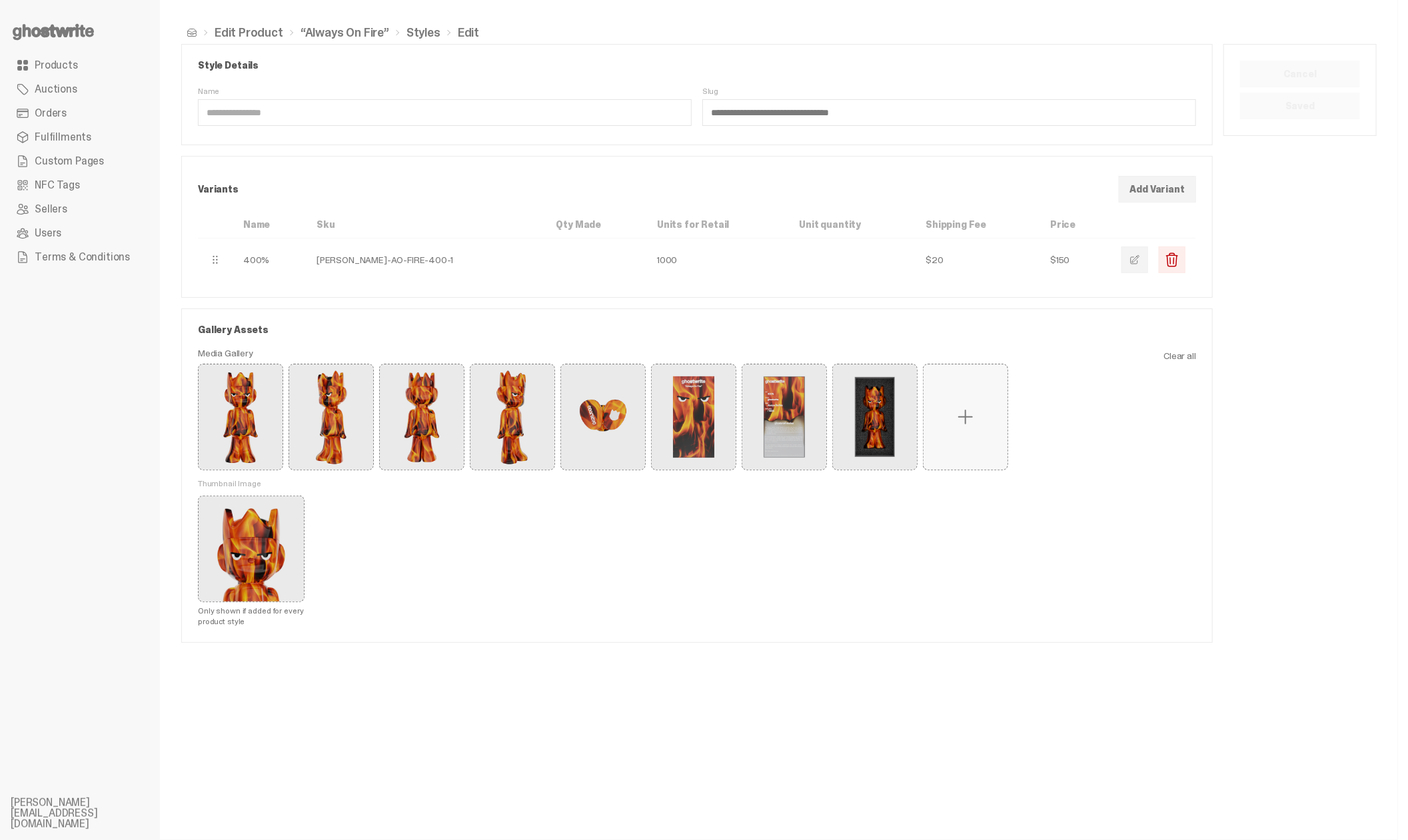
click at [965, 444] on label at bounding box center [966, 416] width 84 height 105
click at [0, 0] on input "file" at bounding box center [0, 0] width 0 height 0
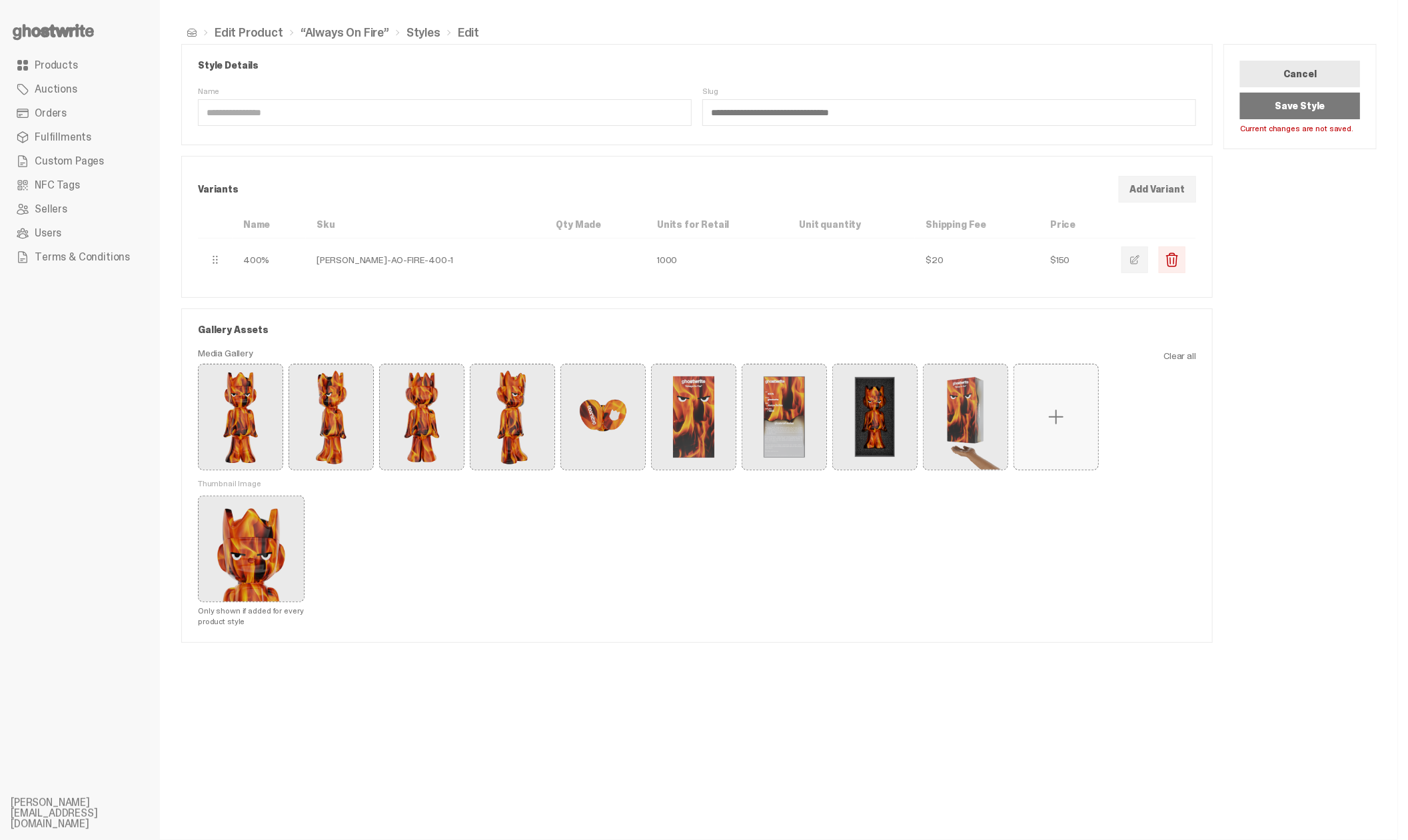
click at [1313, 109] on button "Save Style" at bounding box center [1300, 106] width 120 height 27
click at [75, 53] on link "Products" at bounding box center [79, 65] width 138 height 24
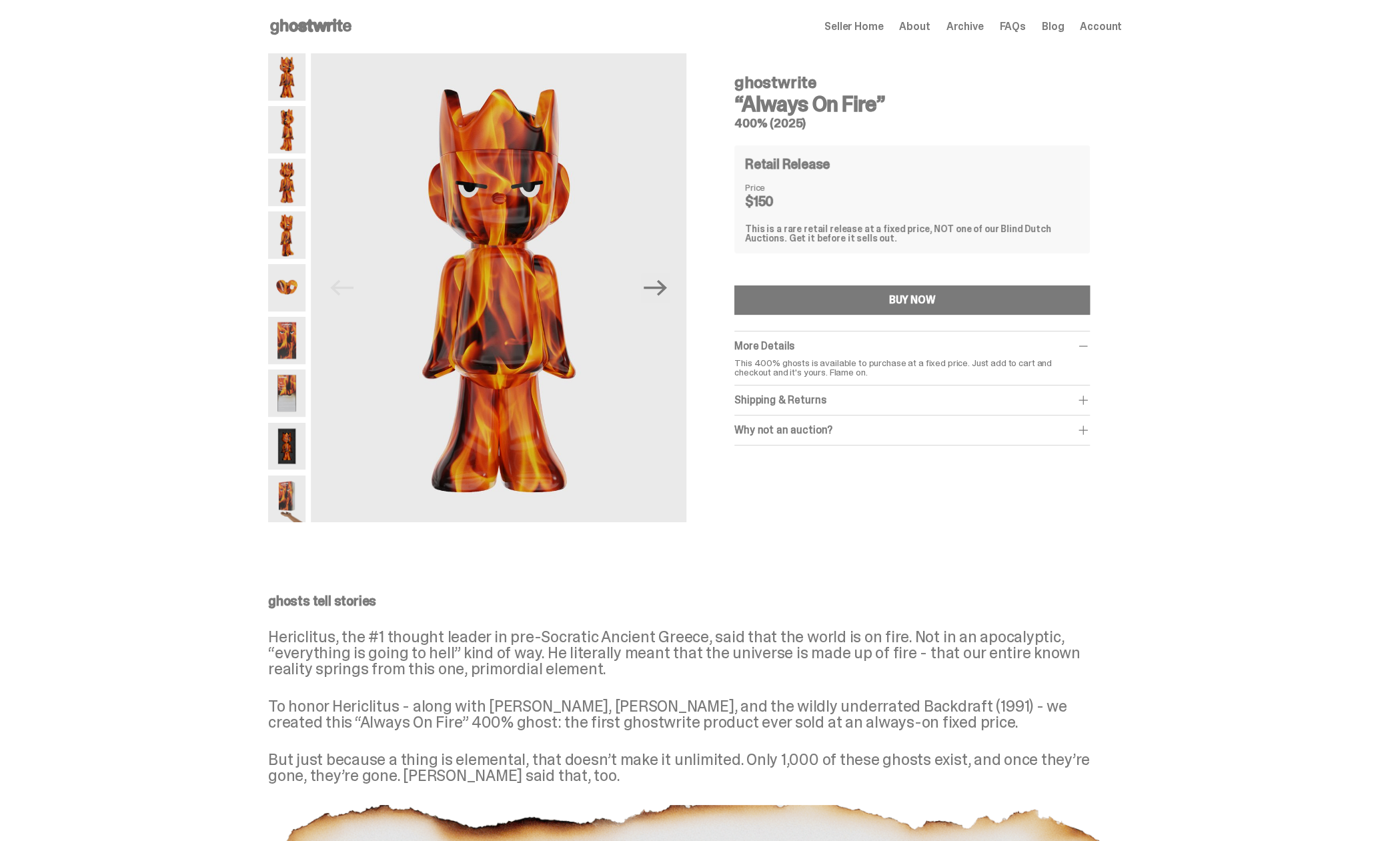
click at [290, 493] on img at bounding box center [286, 499] width 37 height 47
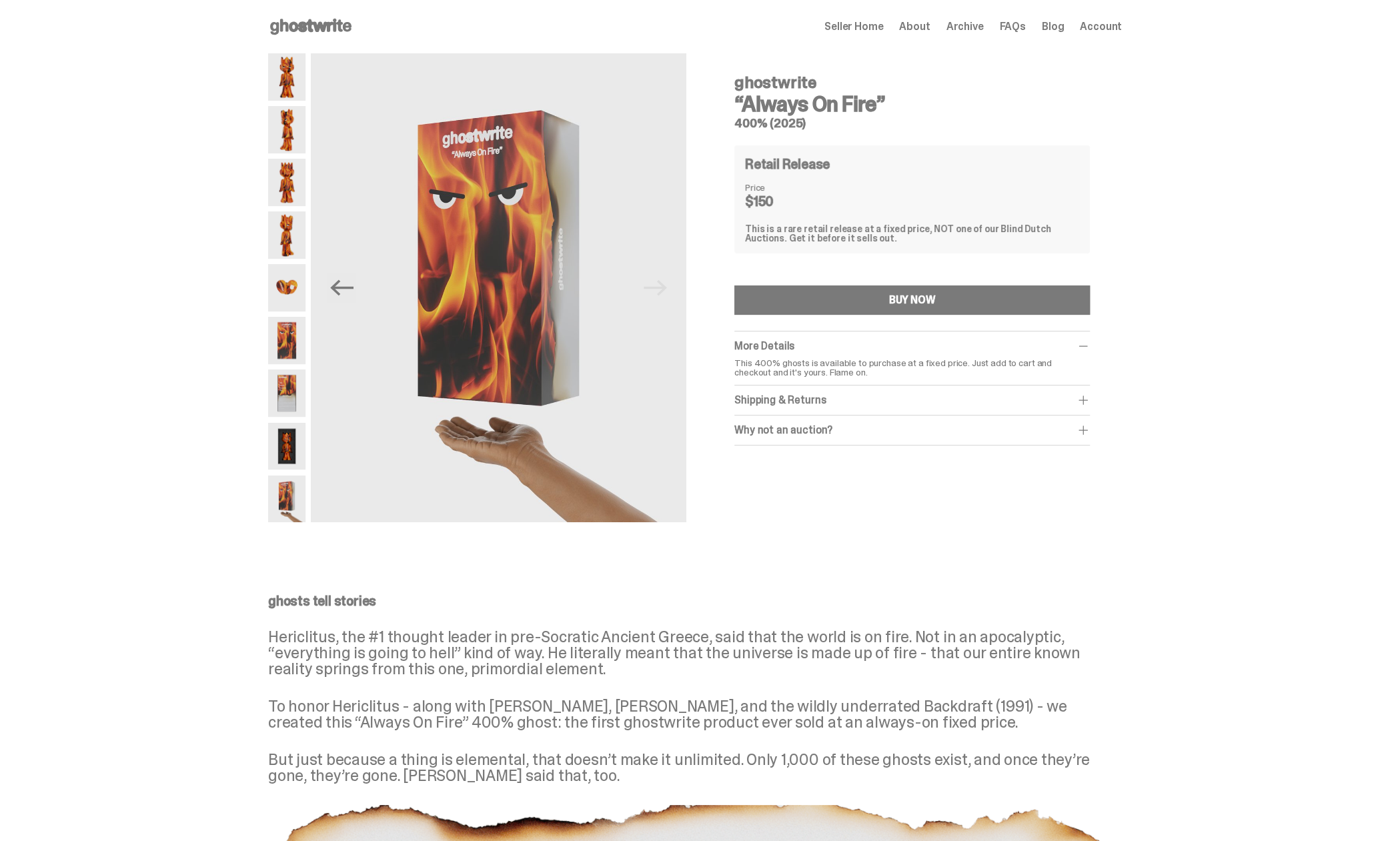
click at [198, 456] on div "ghostwrite “Always On Fire” 400% (2025) Previous Next ghostwrite “Always On Fir…" at bounding box center [695, 291] width 1390 height 477
